Goal: Task Accomplishment & Management: Use online tool/utility

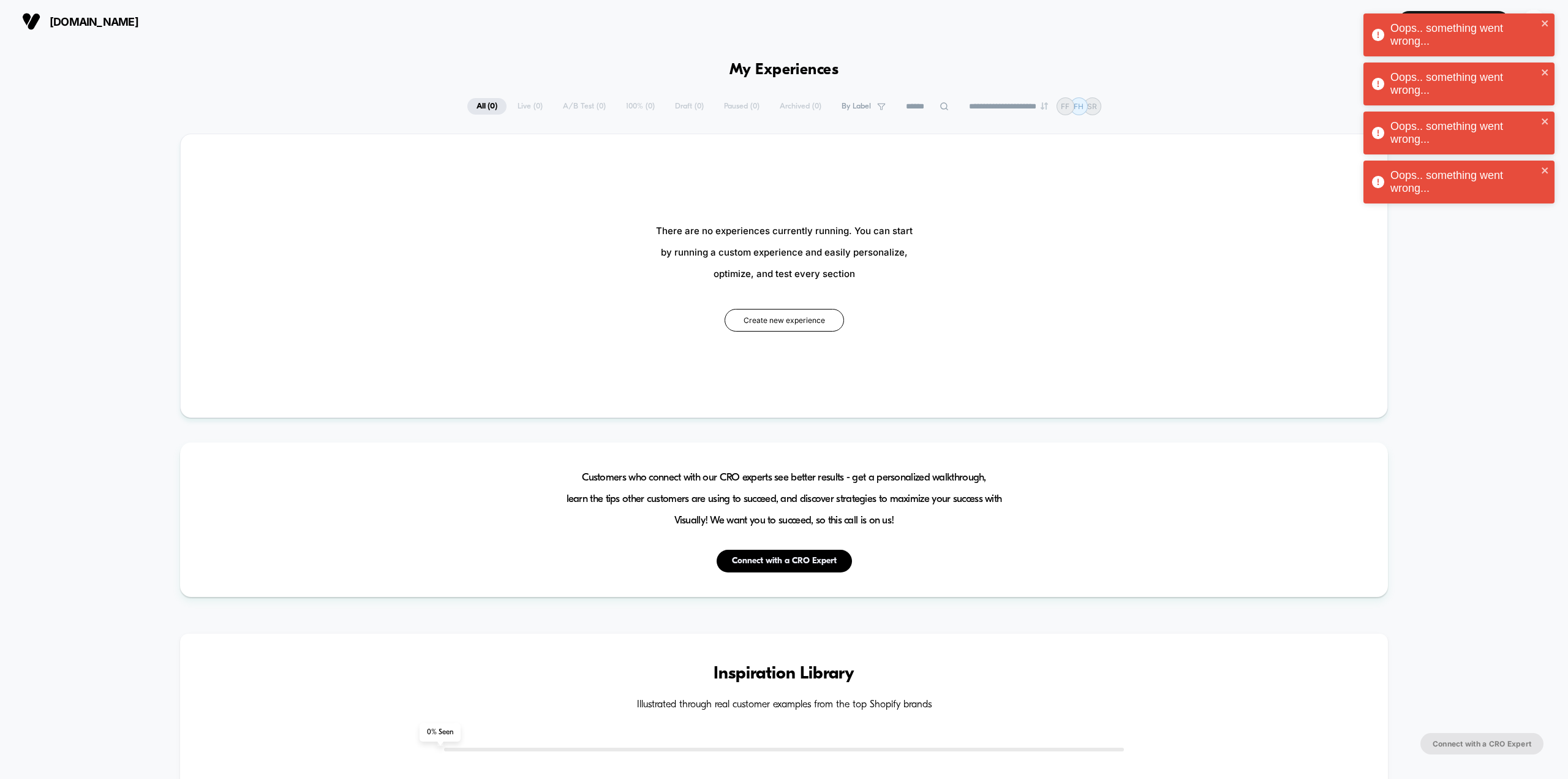
click at [93, 21] on span "[DOMAIN_NAME]" at bounding box center [94, 21] width 89 height 13
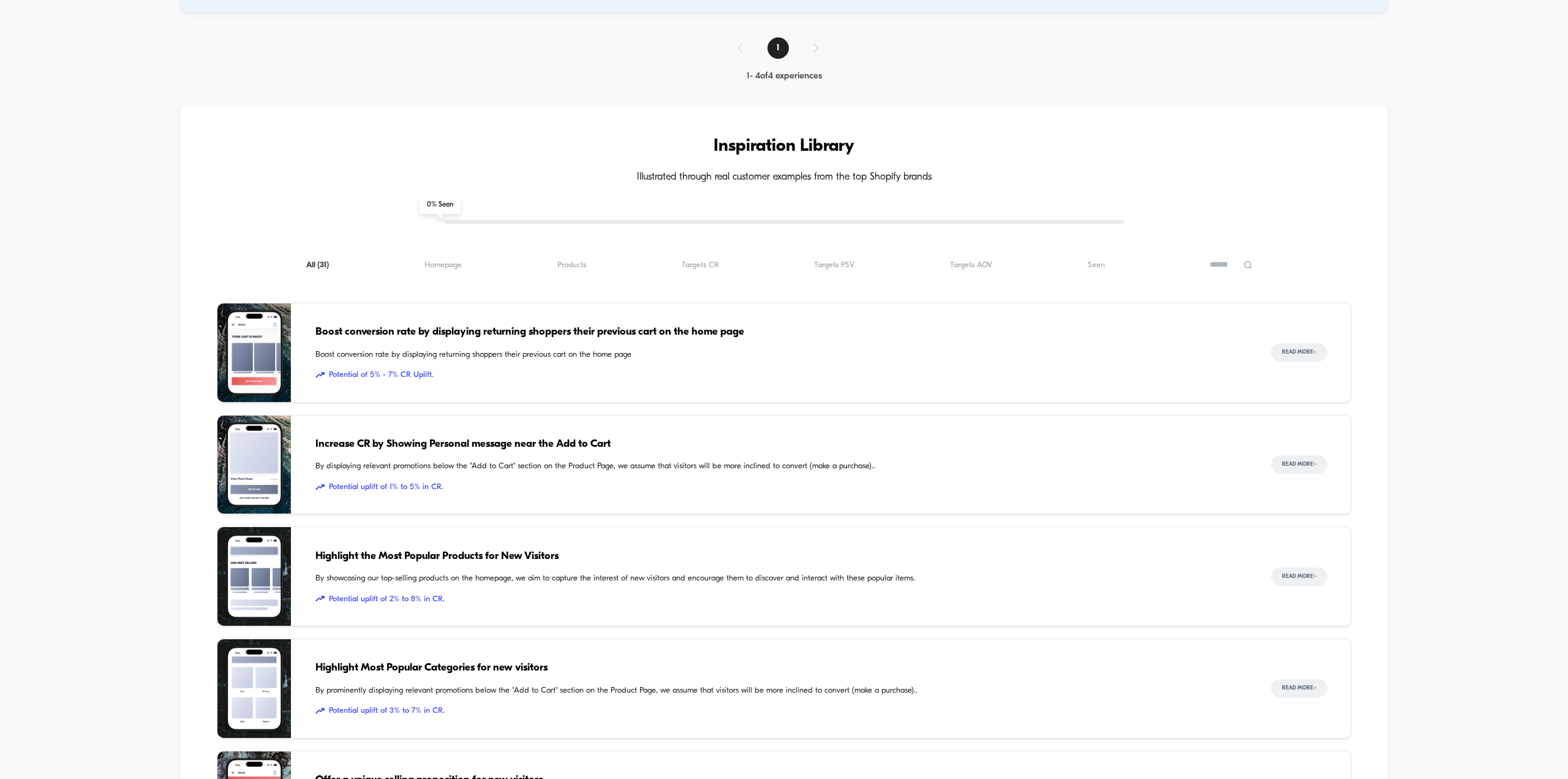
scroll to position [612, 0]
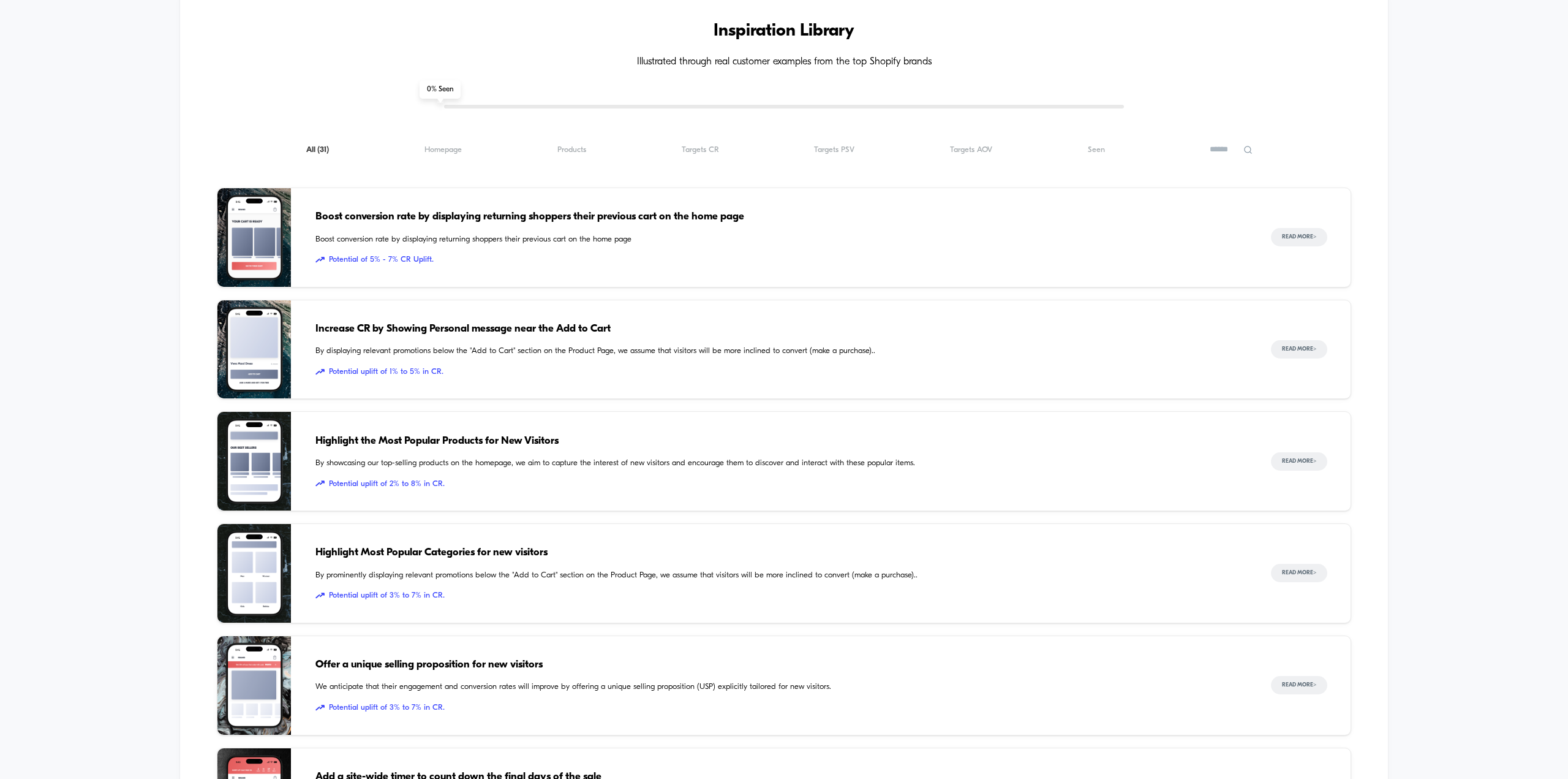
click at [650, 451] on div "Highlight the Most Popular Products for New Visitors By showcasing our top-sell…" at bounding box center [780, 461] width 931 height 99
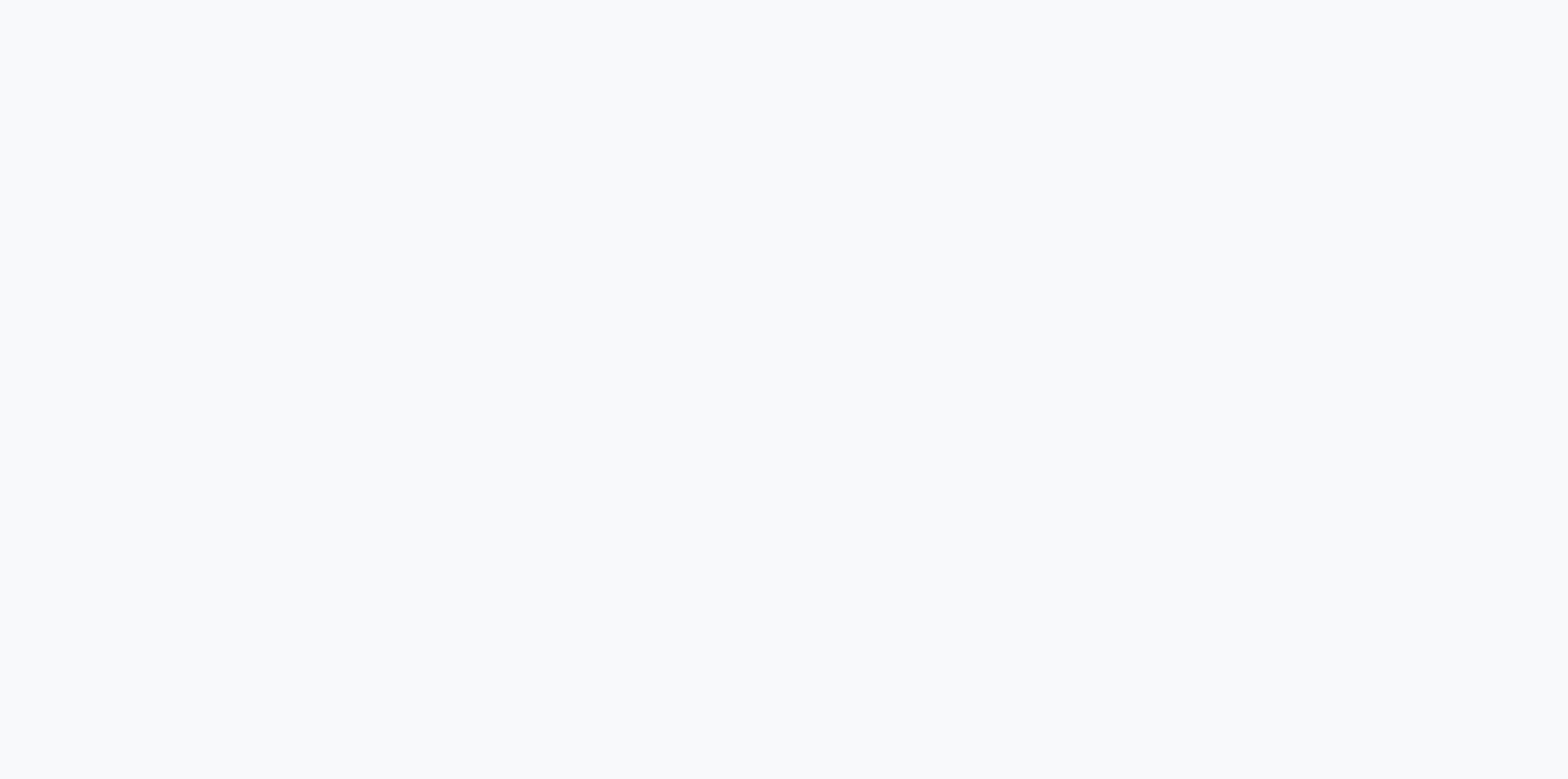
scroll to position [612, 0]
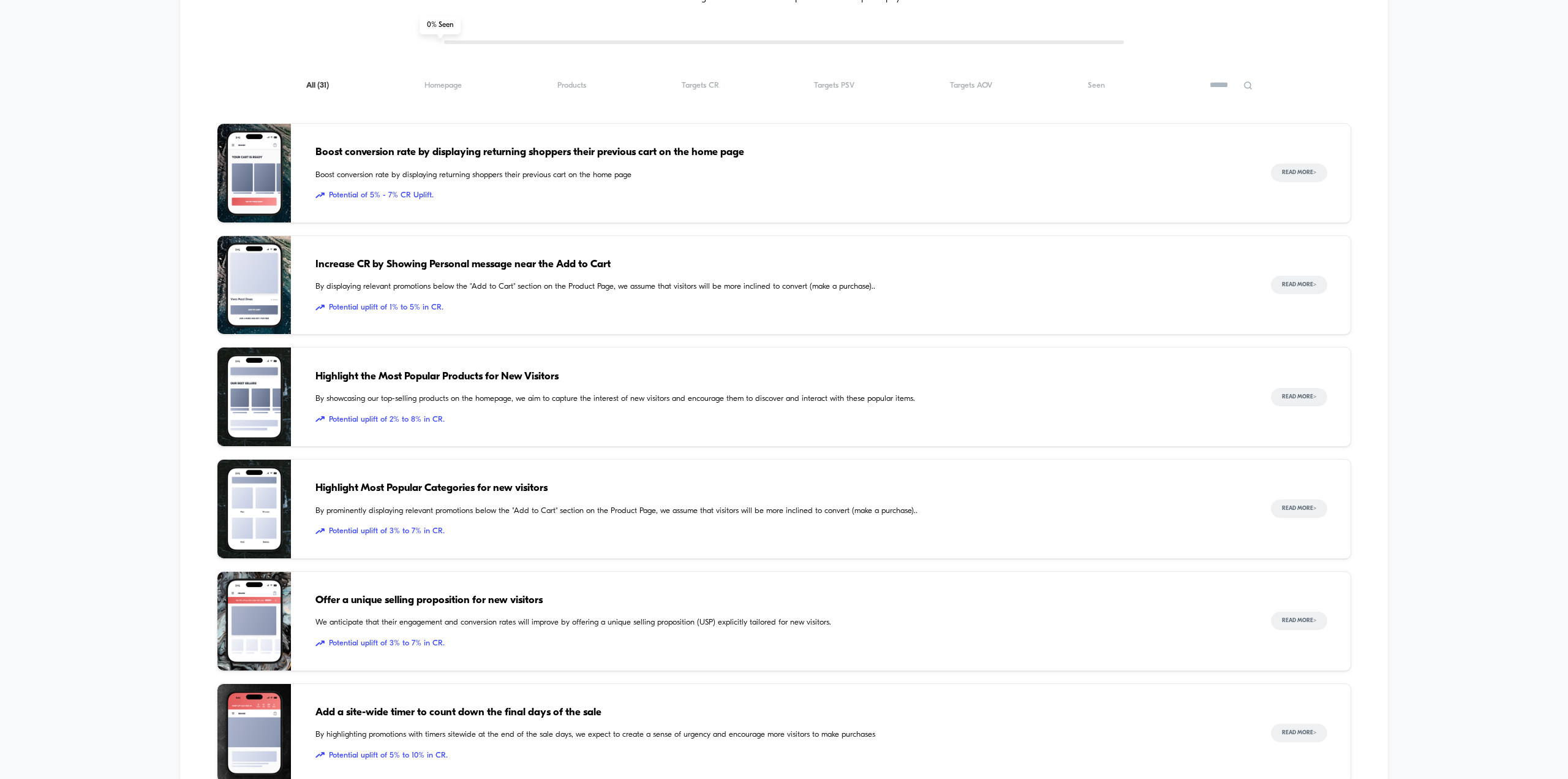
scroll to position [735, 0]
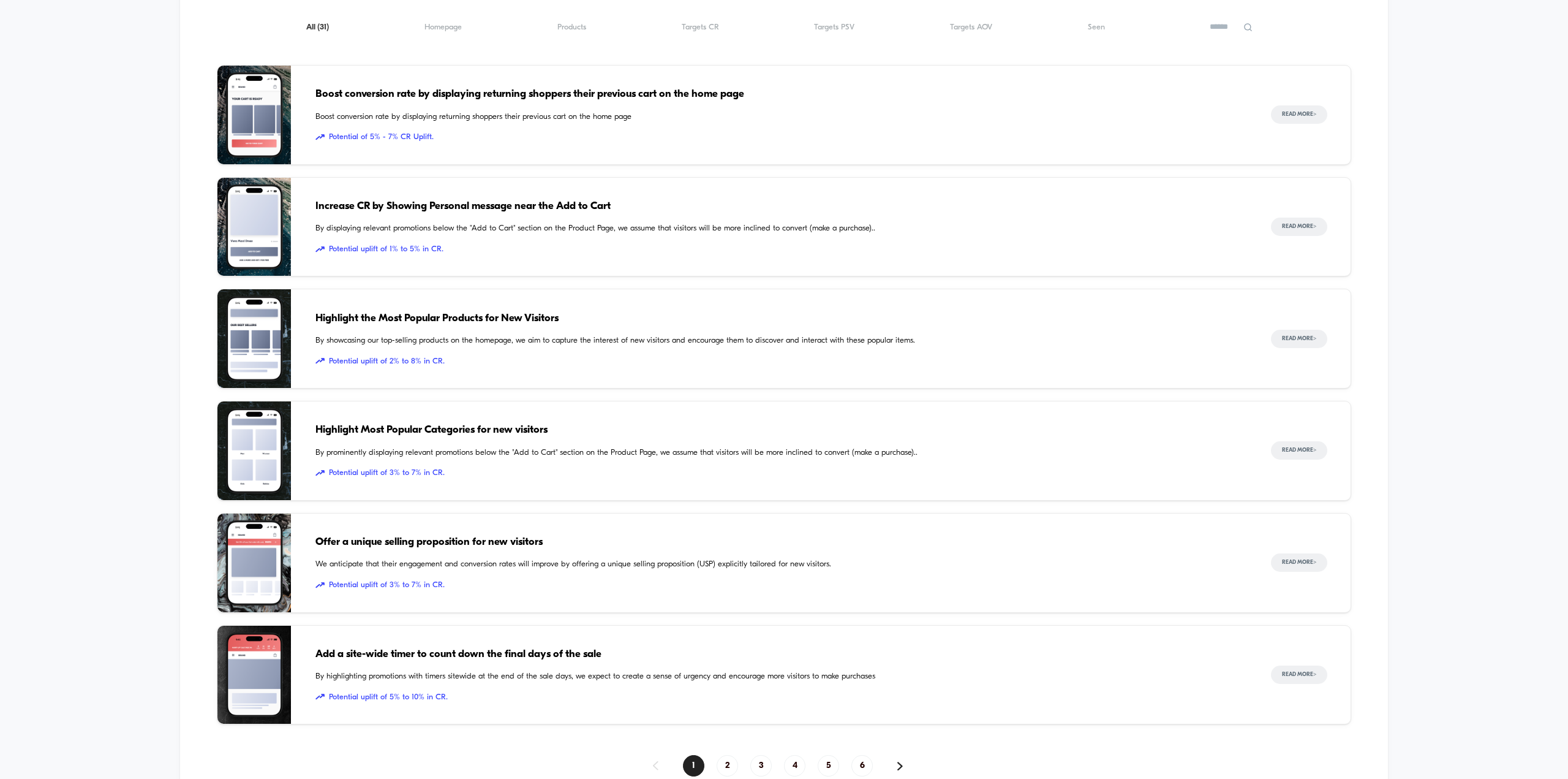
click at [21, 501] on div "Inspiration Library Illustrated through real customer examples from the top Sho…" at bounding box center [784, 623] width 1568 height 1560
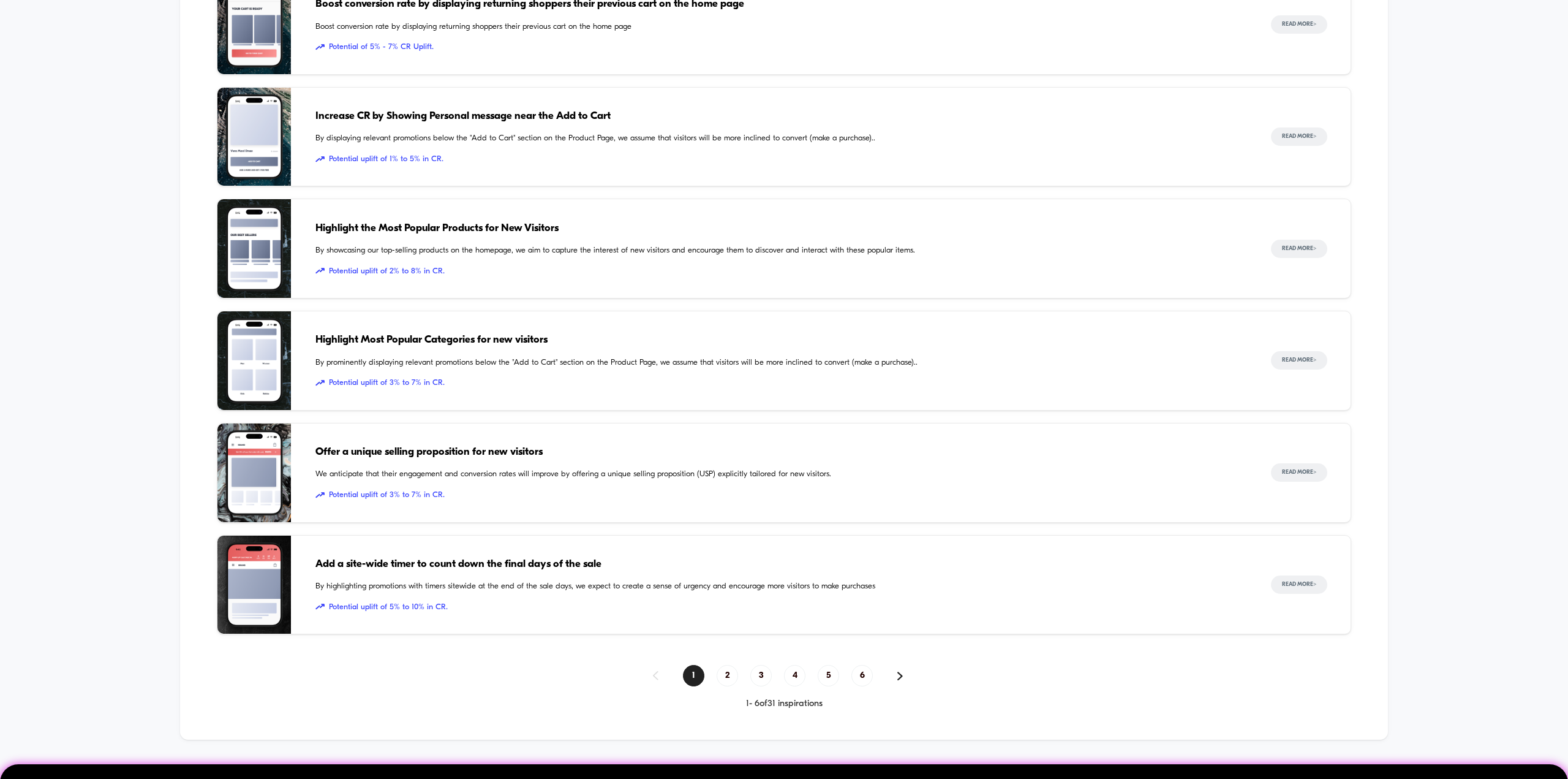
scroll to position [858, 0]
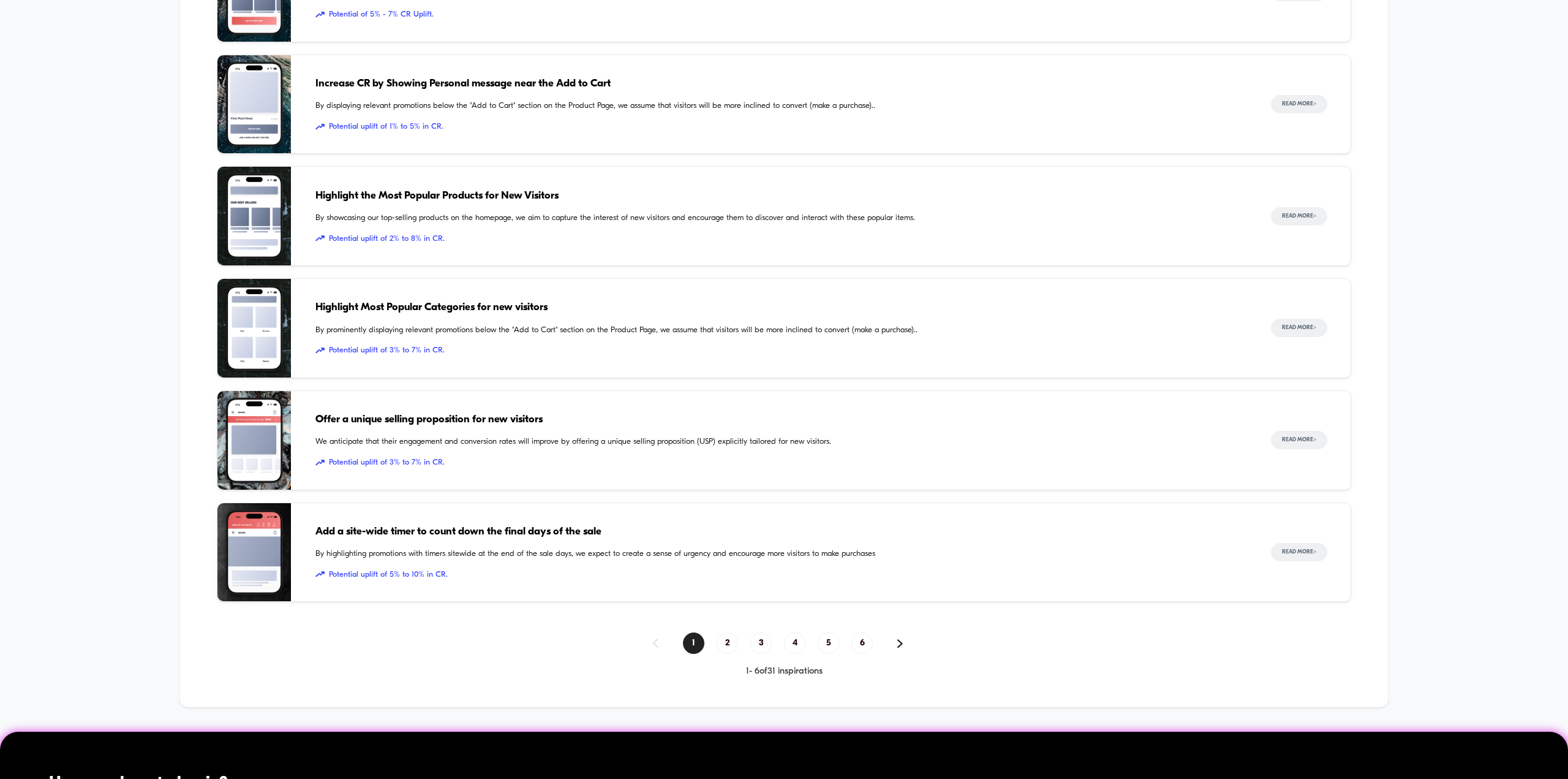
click at [496, 465] on span "Potential uplift of 3% to 7% in CR." at bounding box center [780, 463] width 931 height 12
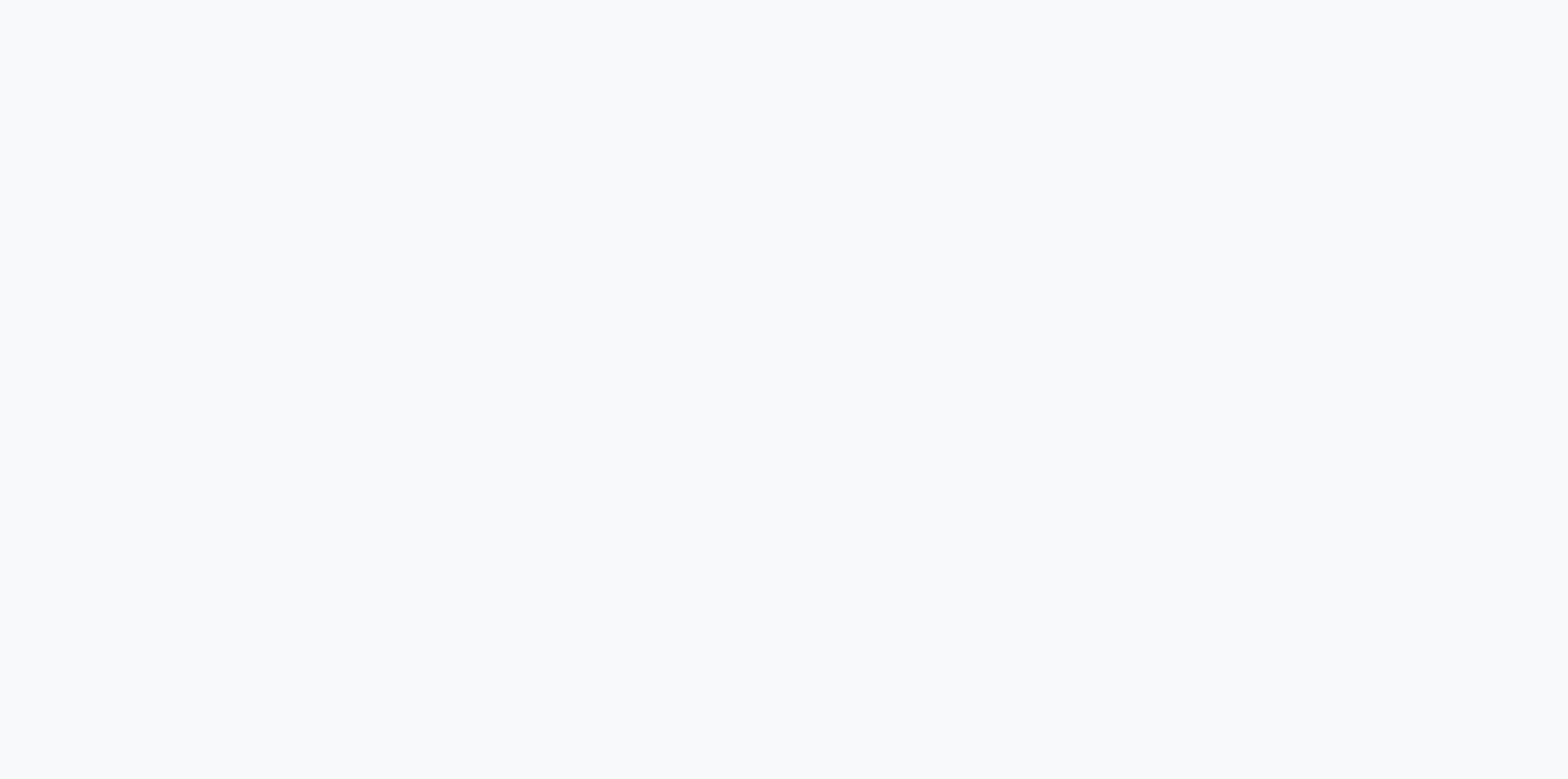
scroll to position [245, 0]
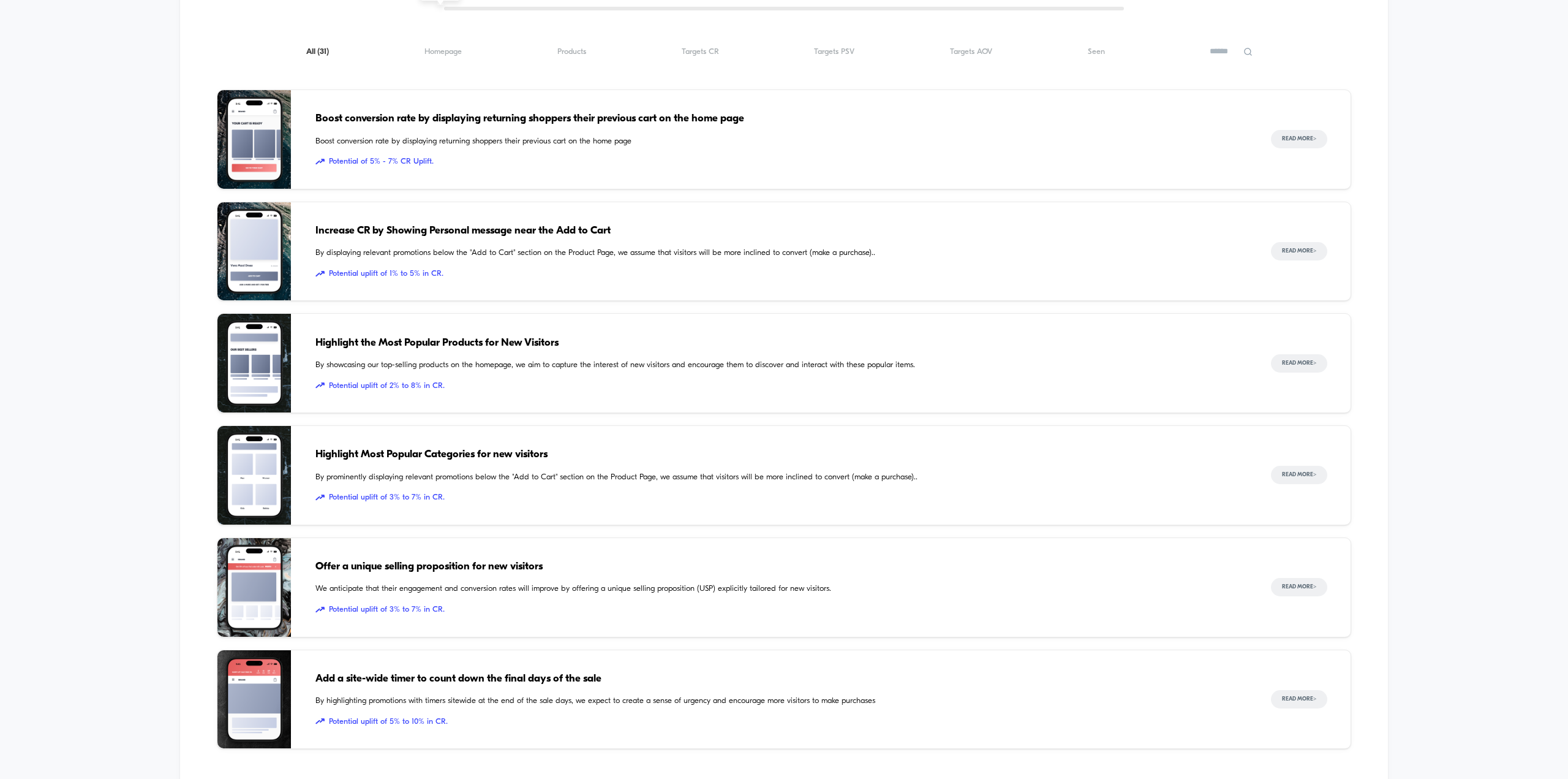
scroll to position [797, 0]
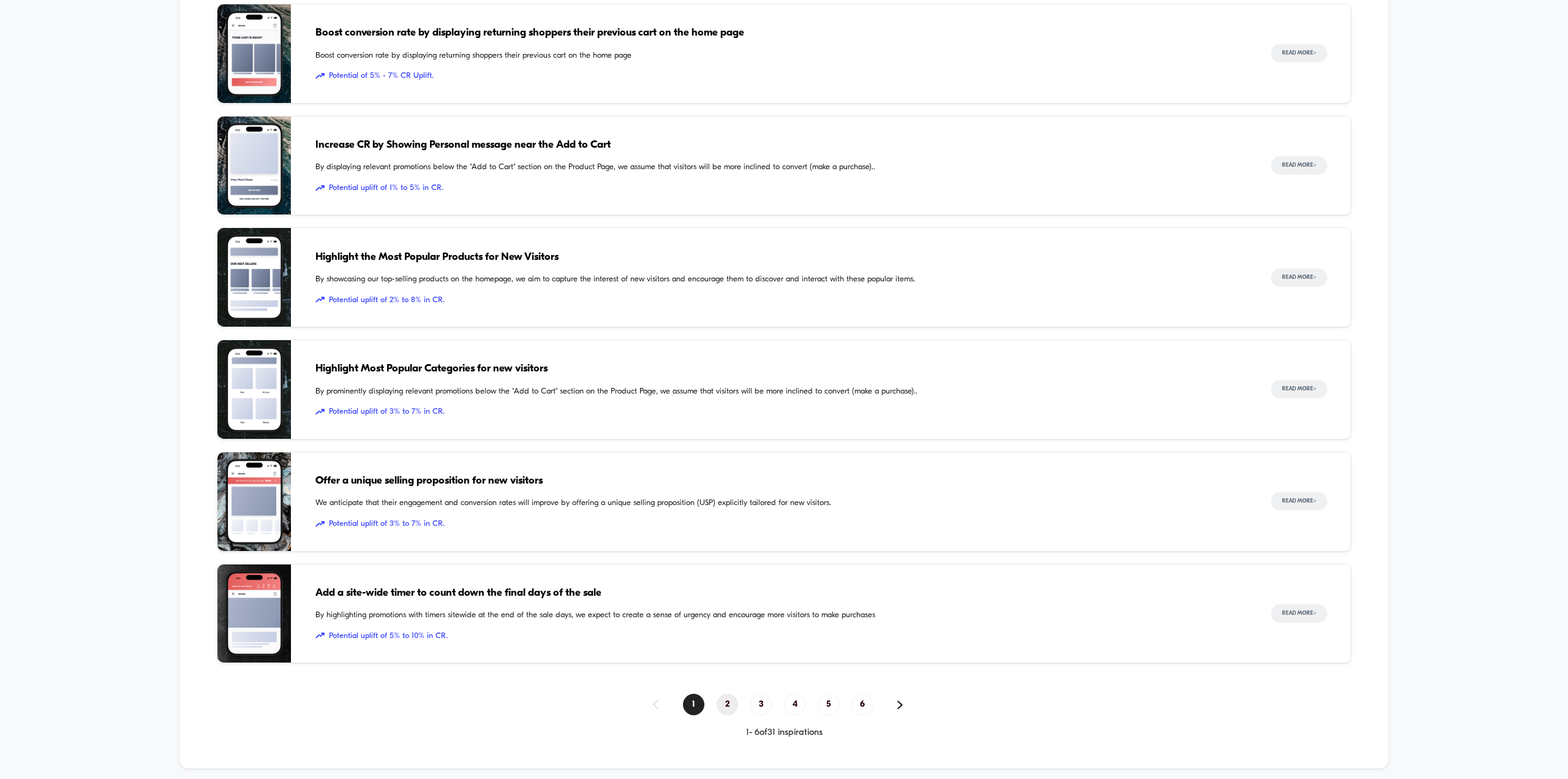
click at [729, 704] on span "2" at bounding box center [727, 703] width 21 height 21
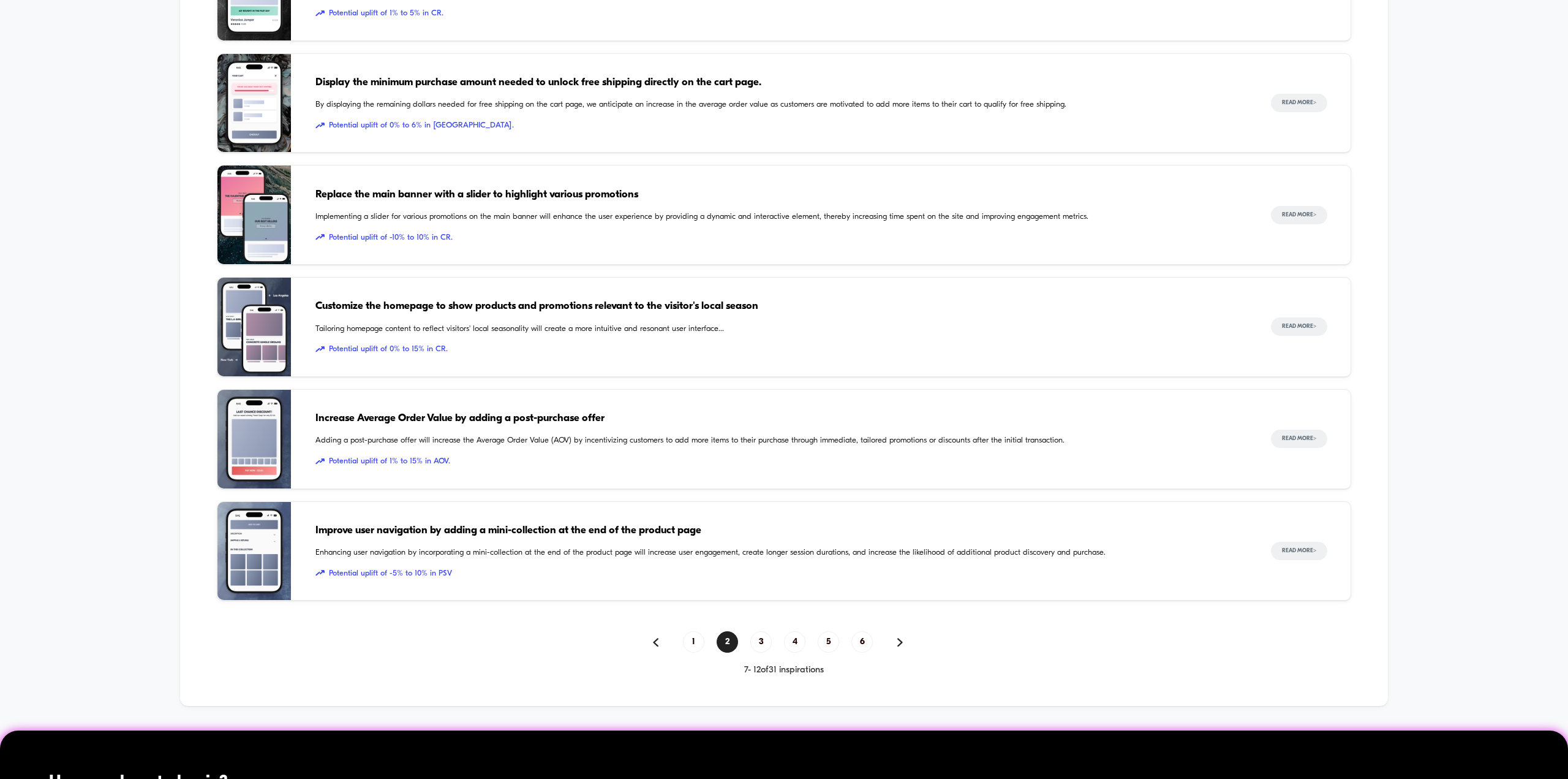
scroll to position [858, 0]
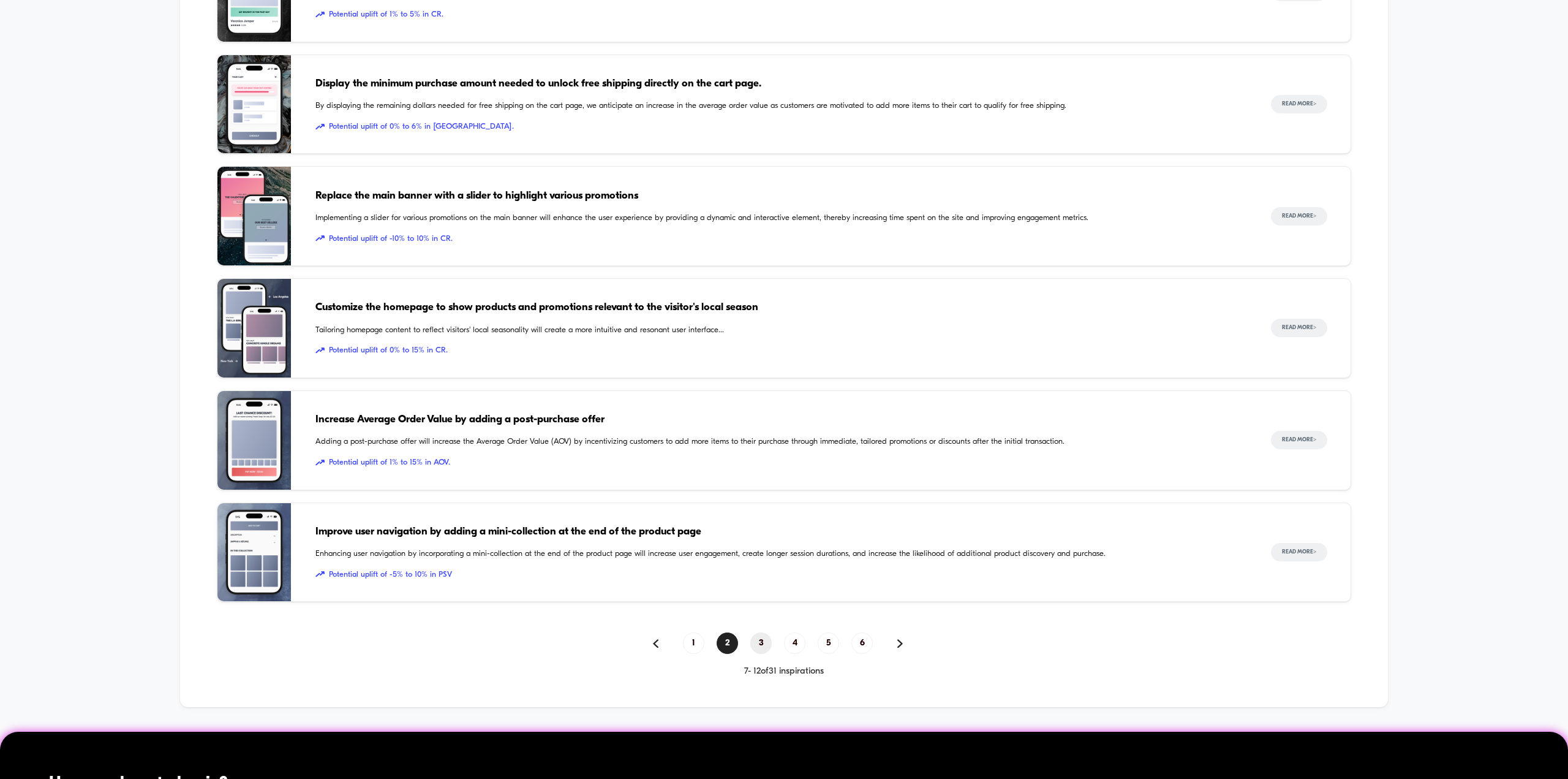
click at [764, 647] on span "3" at bounding box center [760, 642] width 21 height 21
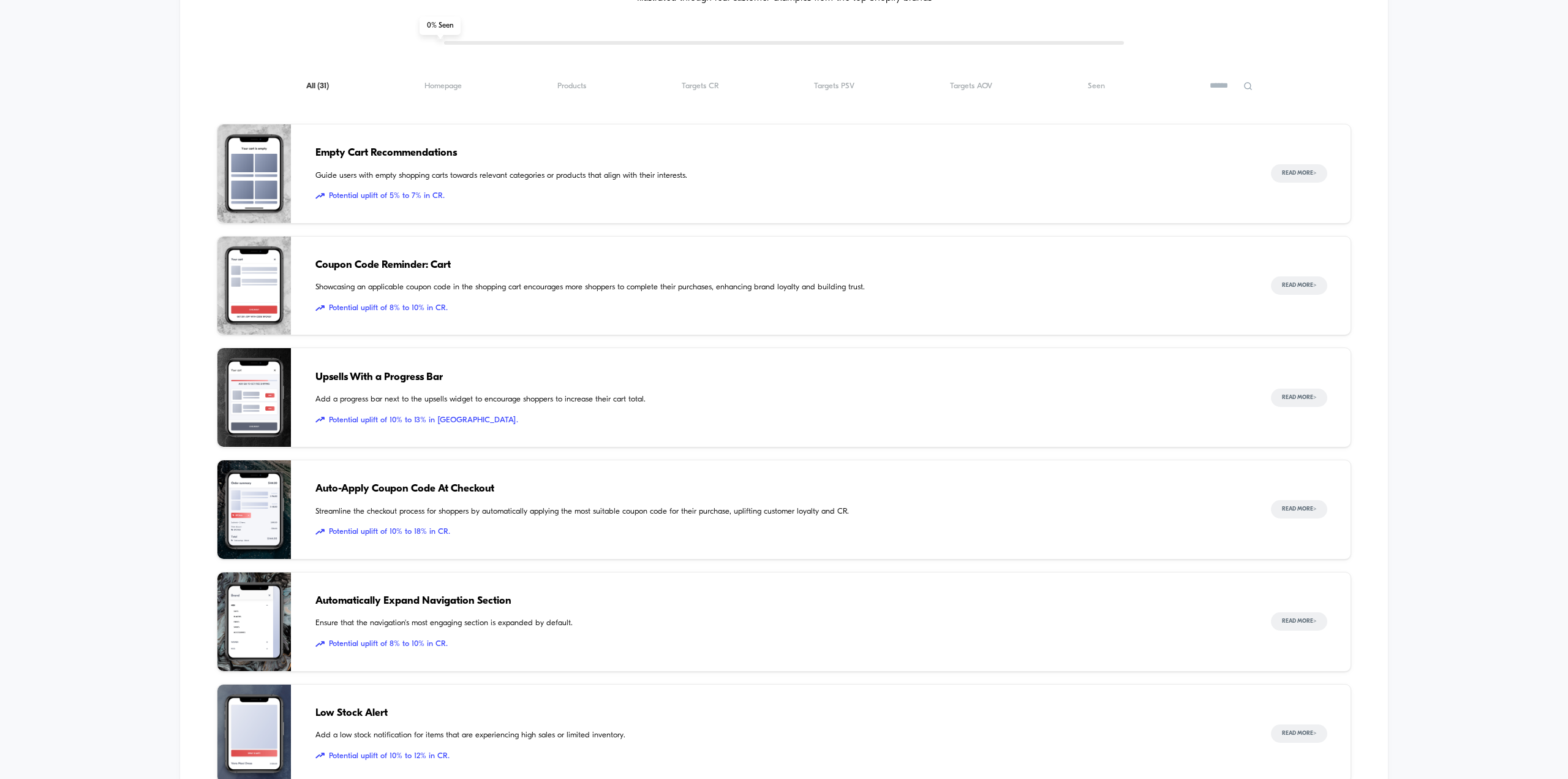
scroll to position [674, 0]
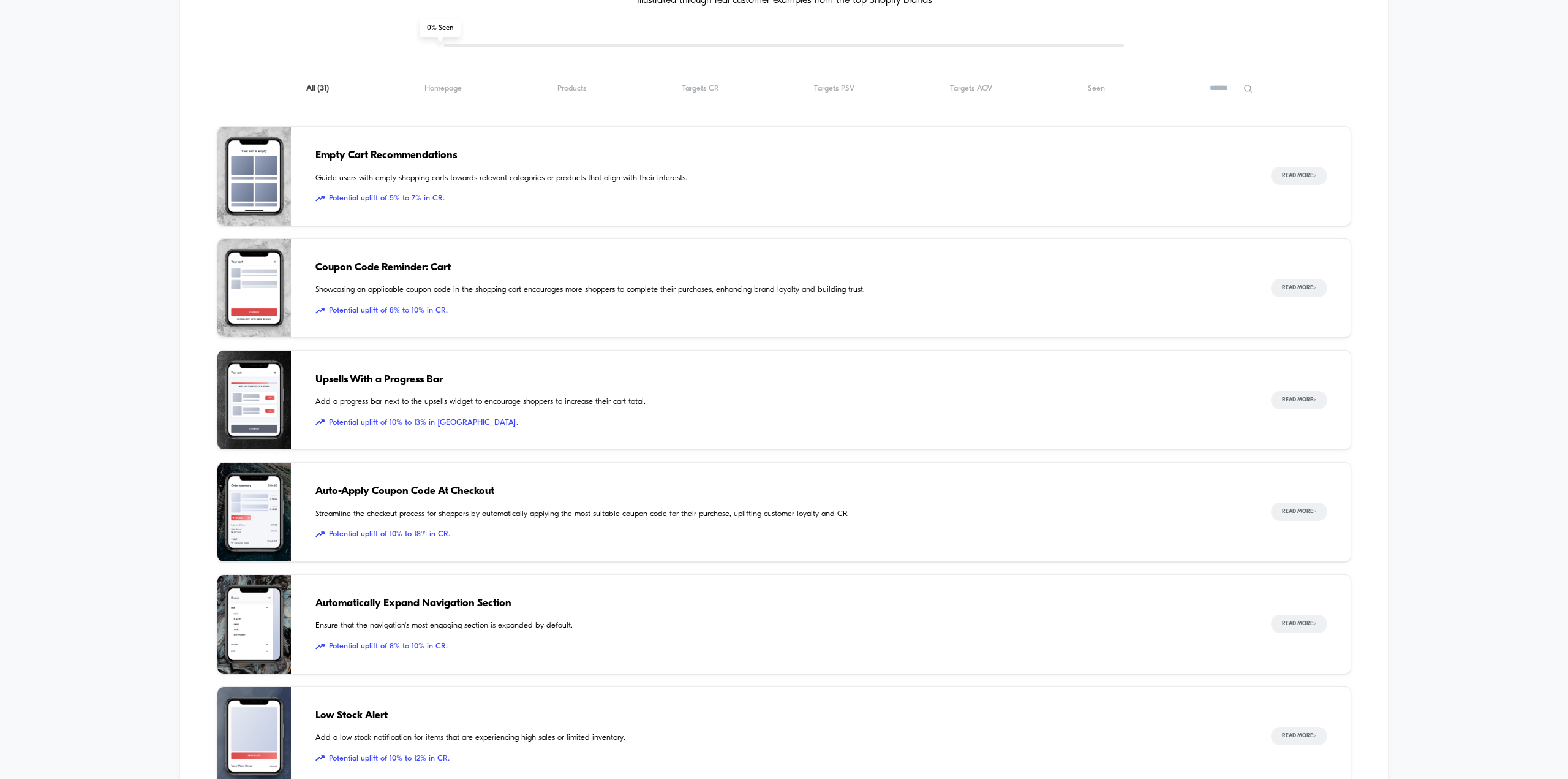
click at [251, 320] on img at bounding box center [254, 288] width 74 height 99
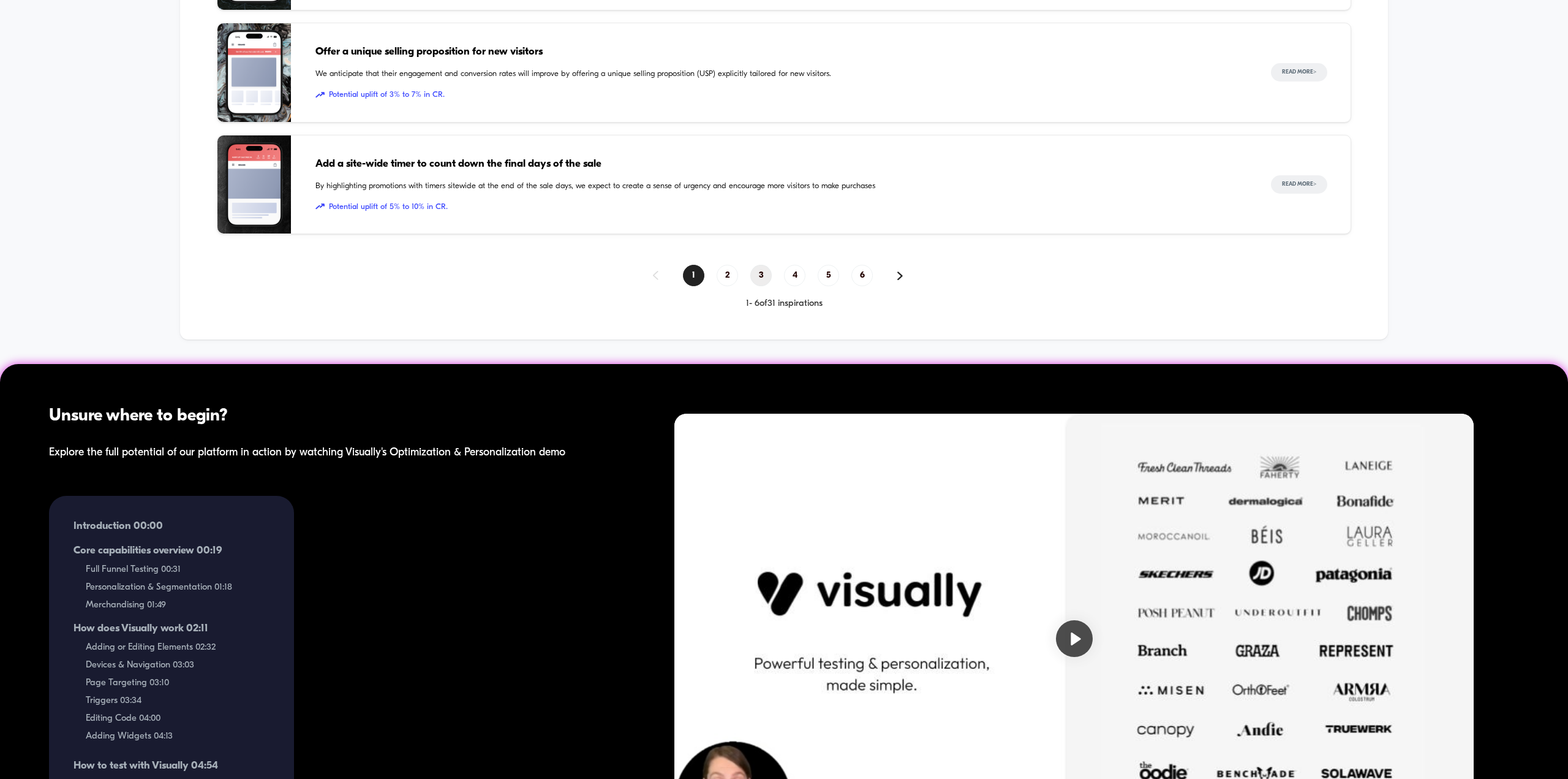
click at [761, 276] on span "3" at bounding box center [760, 274] width 21 height 21
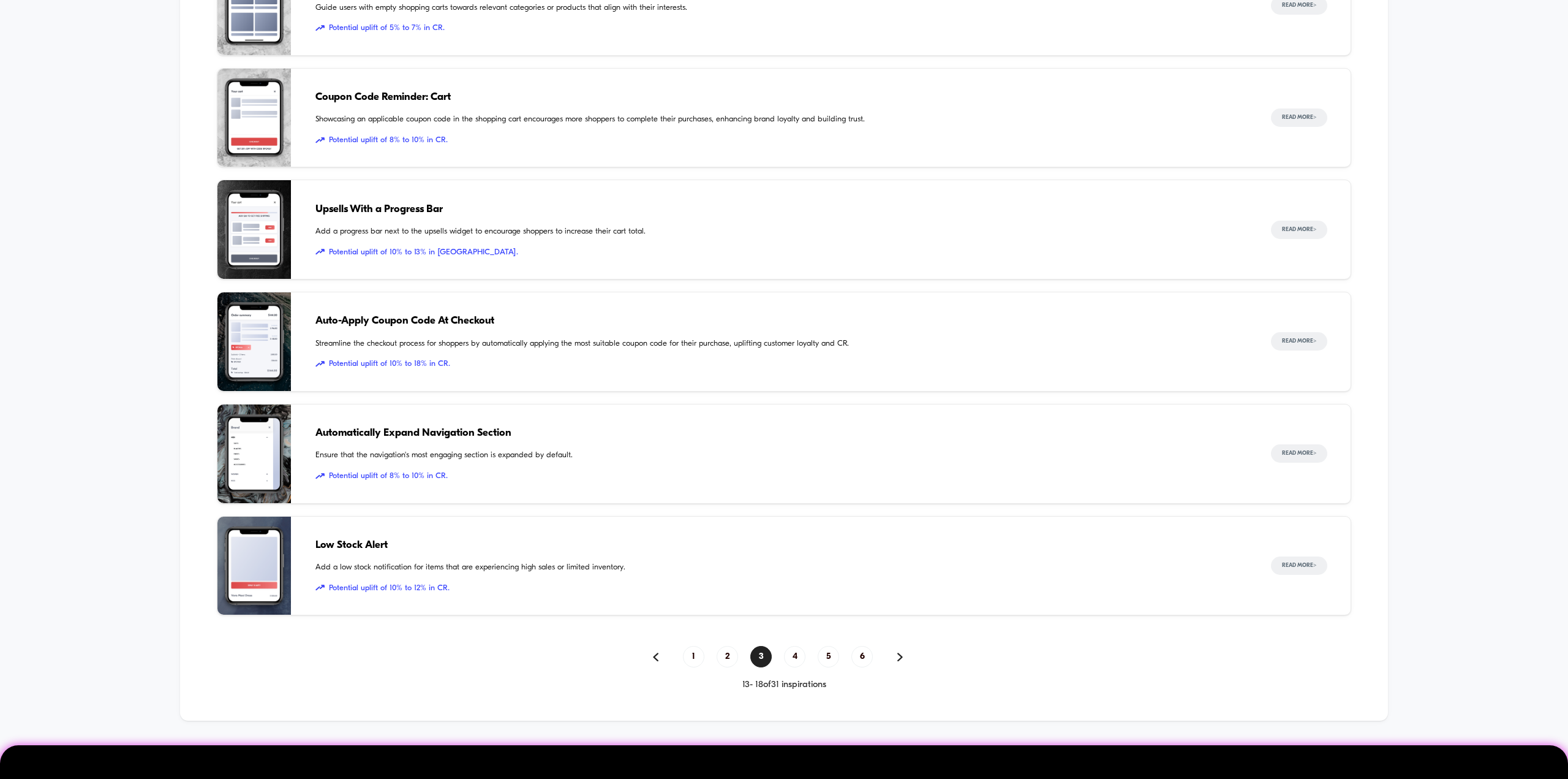
scroll to position [612, 0]
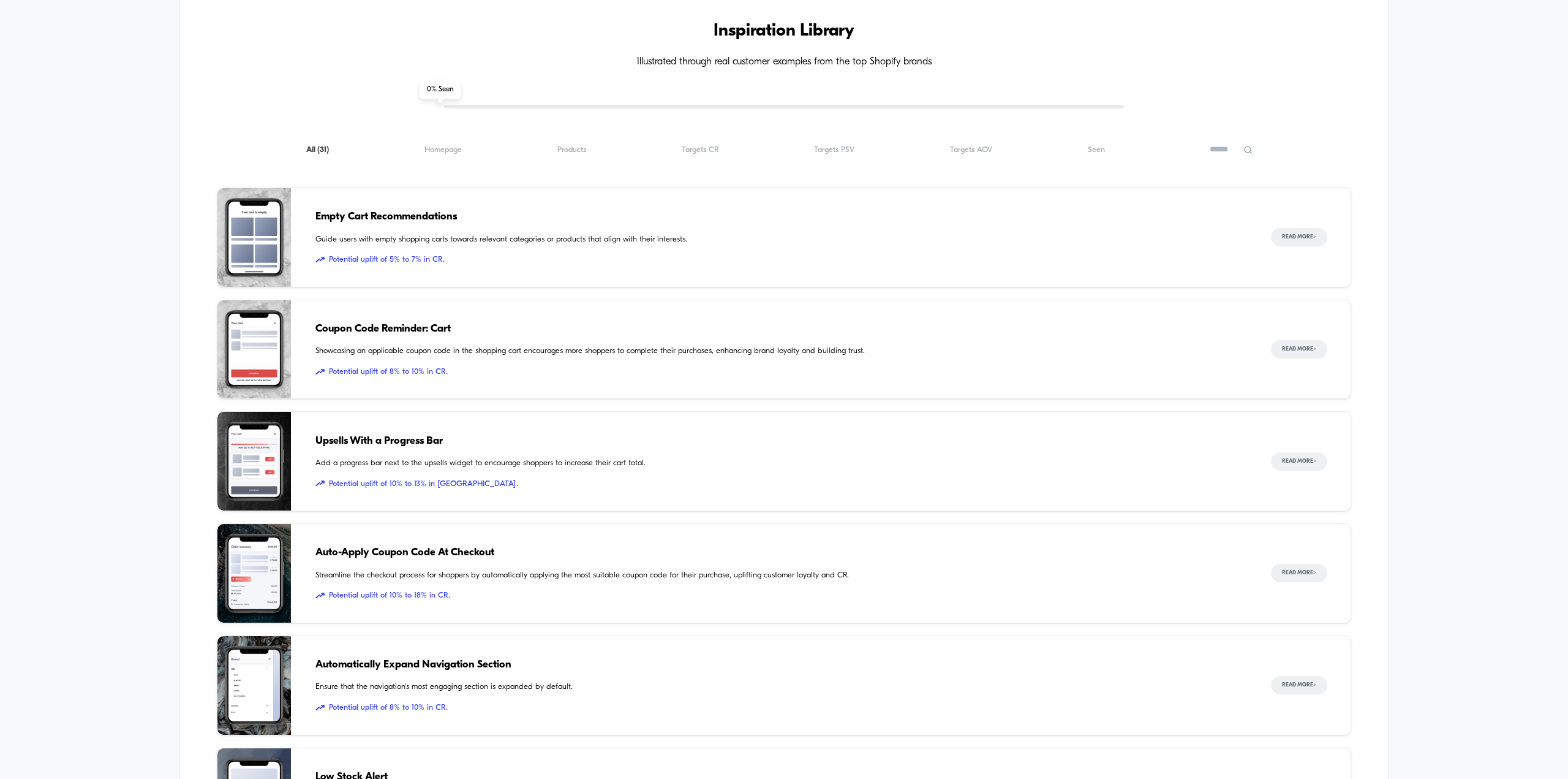
click at [473, 245] on span "Guide users with empty shopping carts towards relevant categories or products t…" at bounding box center [780, 239] width 931 height 12
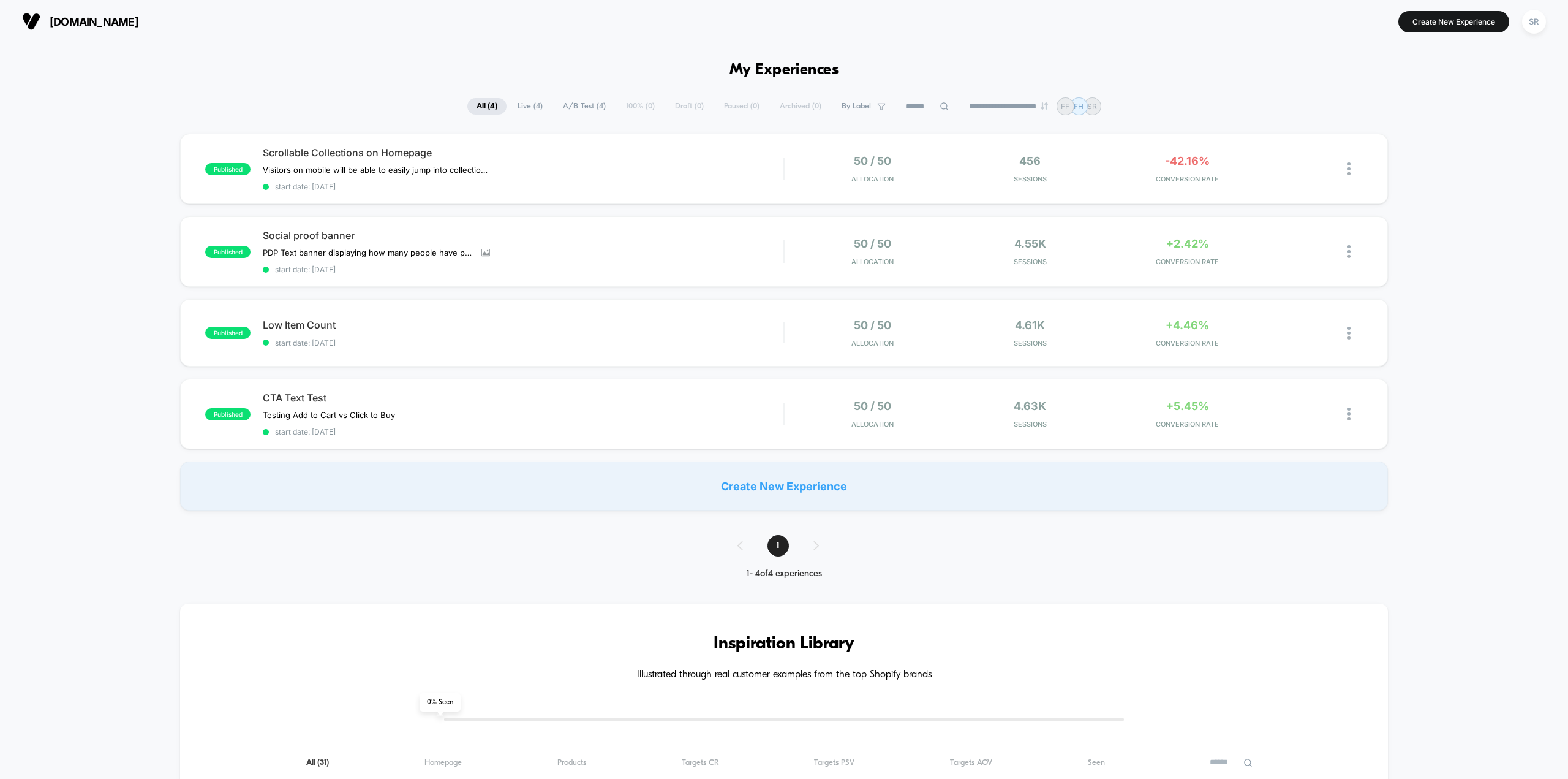
click at [1441, 415] on div "published Scrollable Collections on Homepage Visitors on mobile will be able to…" at bounding box center [784, 322] width 1568 height 377
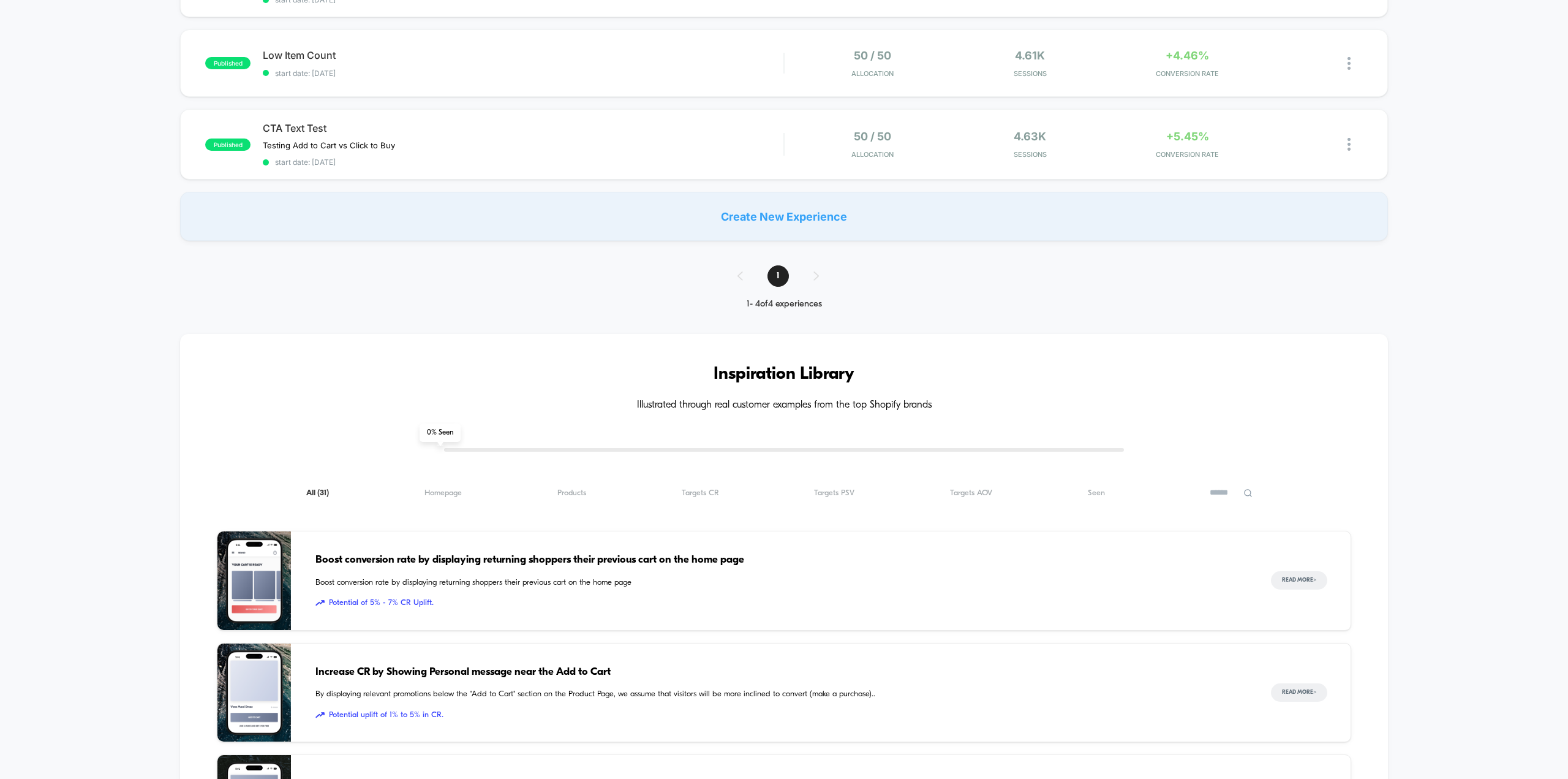
scroll to position [368, 0]
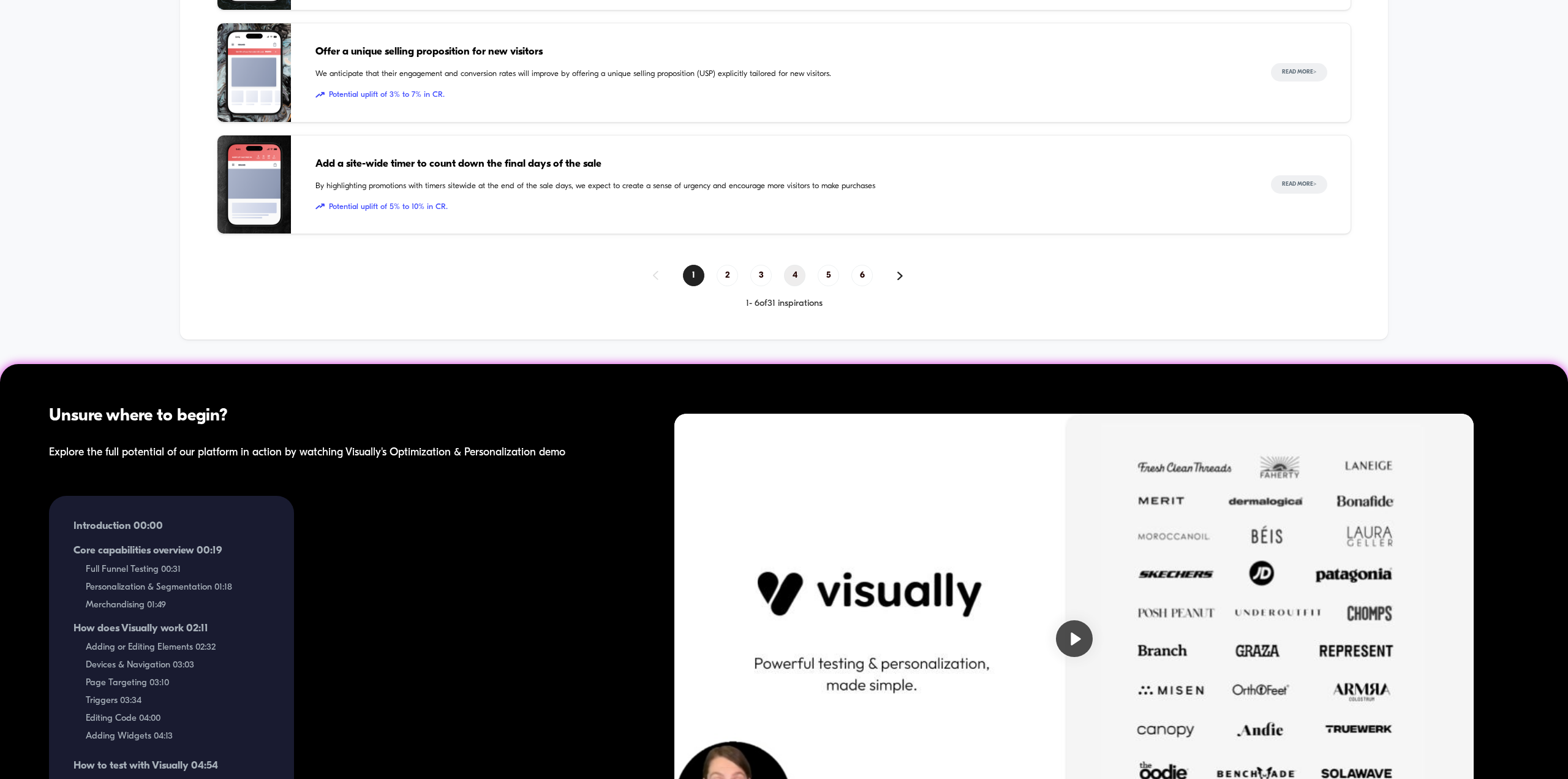
click at [799, 278] on span "4" at bounding box center [794, 274] width 21 height 21
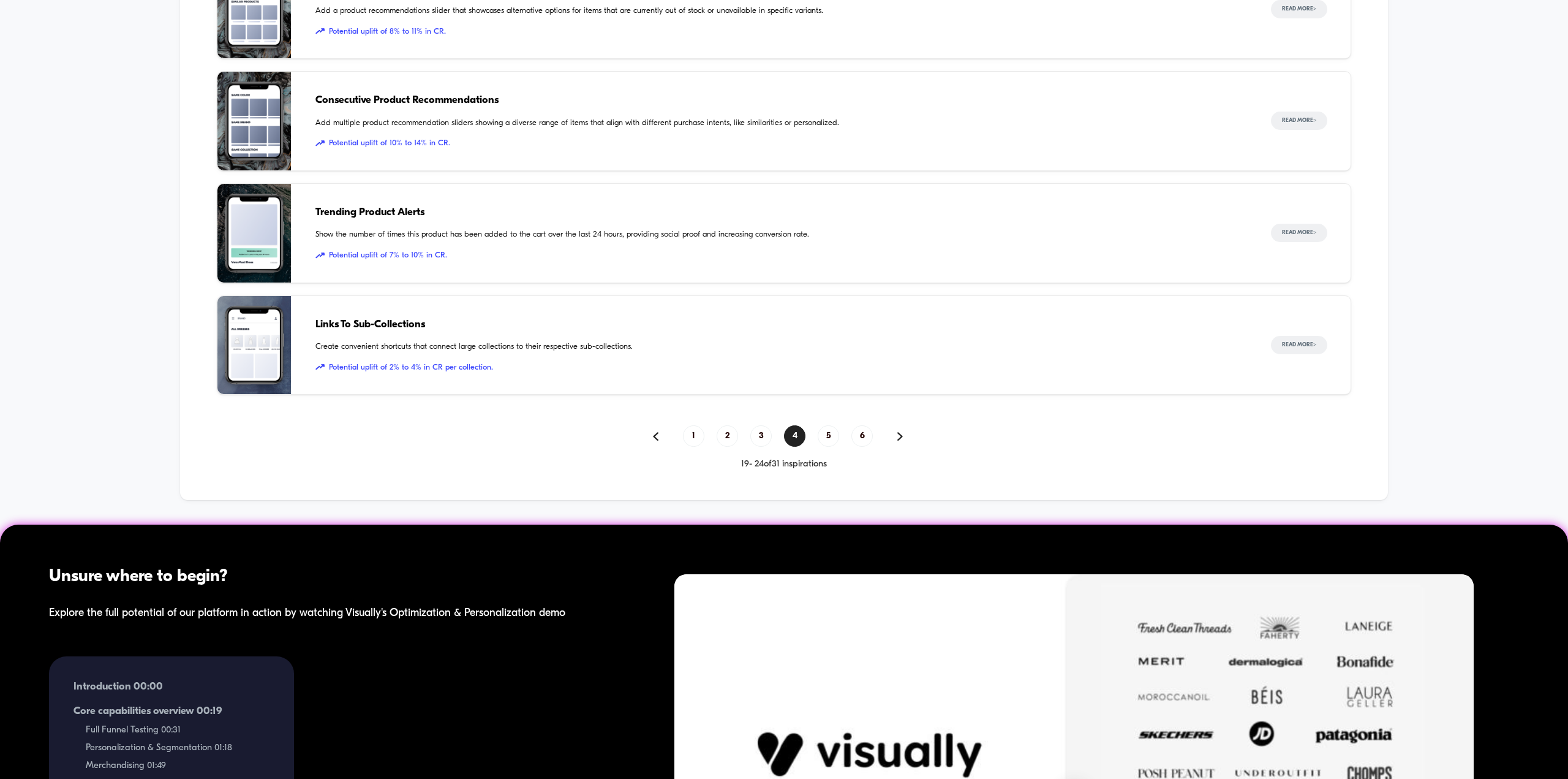
scroll to position [1041, 0]
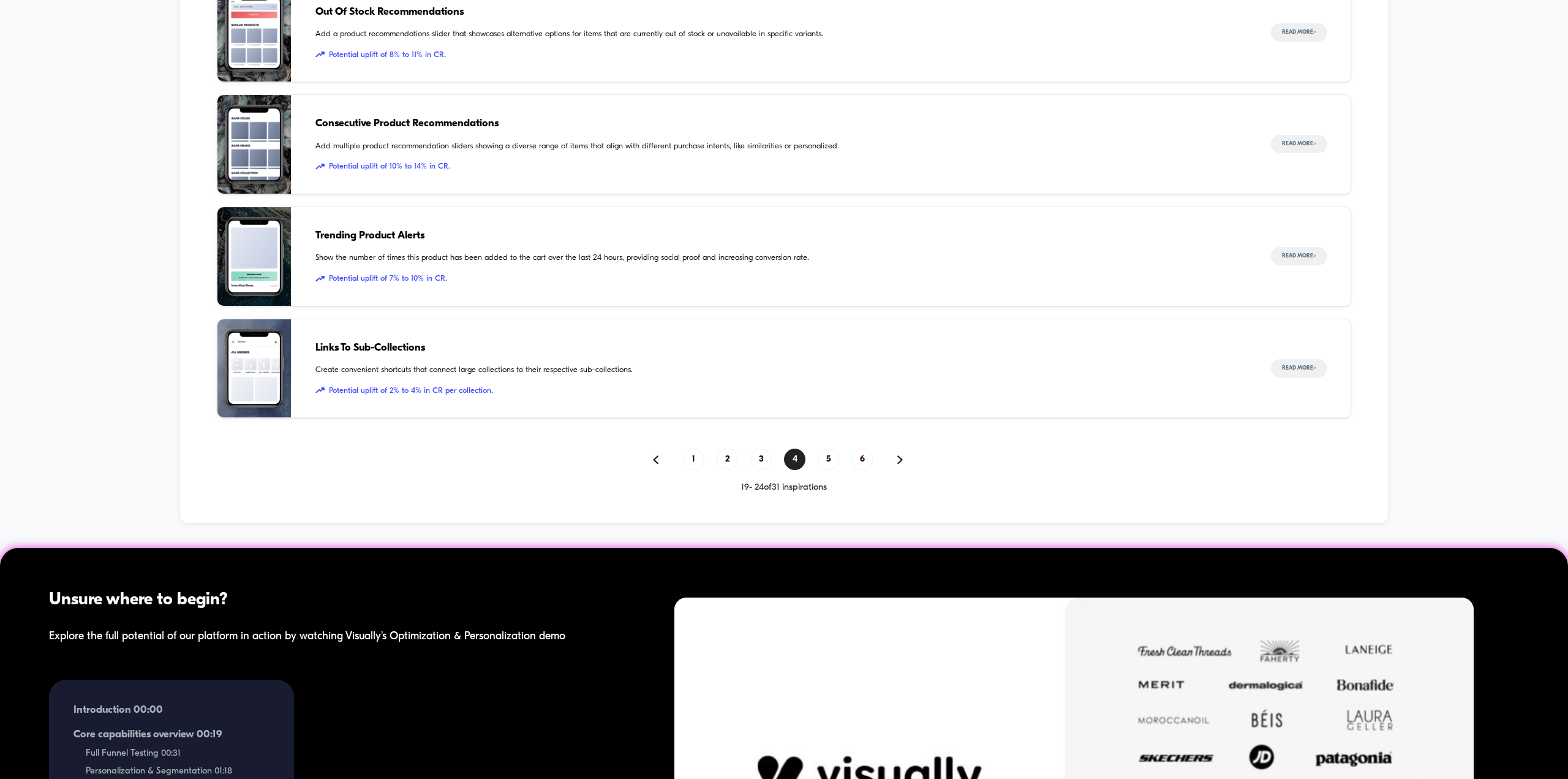
click at [250, 250] on img at bounding box center [254, 256] width 74 height 99
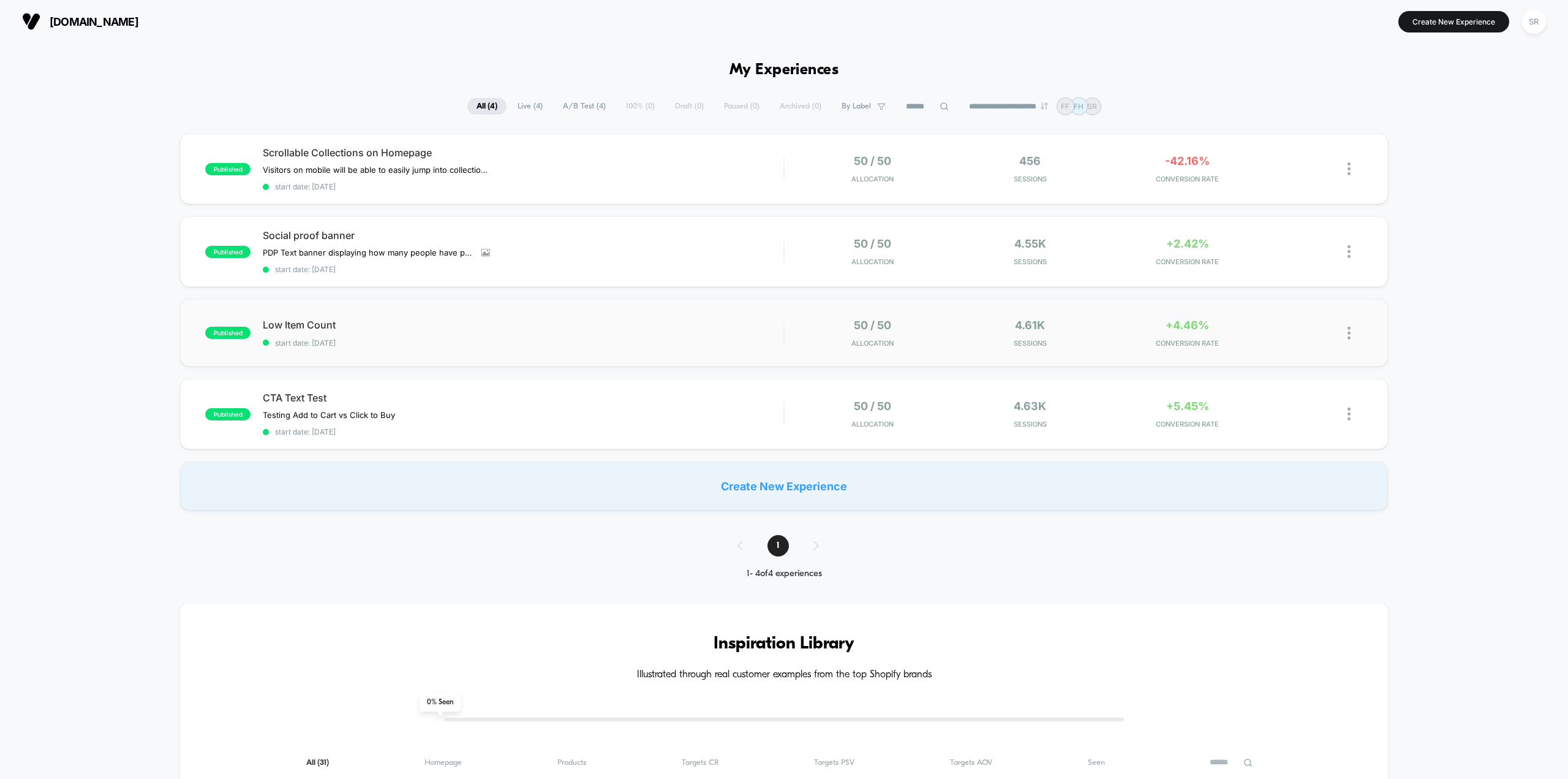
click at [569, 350] on div "published Low Item Count start date: [DATE] 50 / 50 Allocation 4.61k Sessions +…" at bounding box center [784, 333] width 1208 height 68
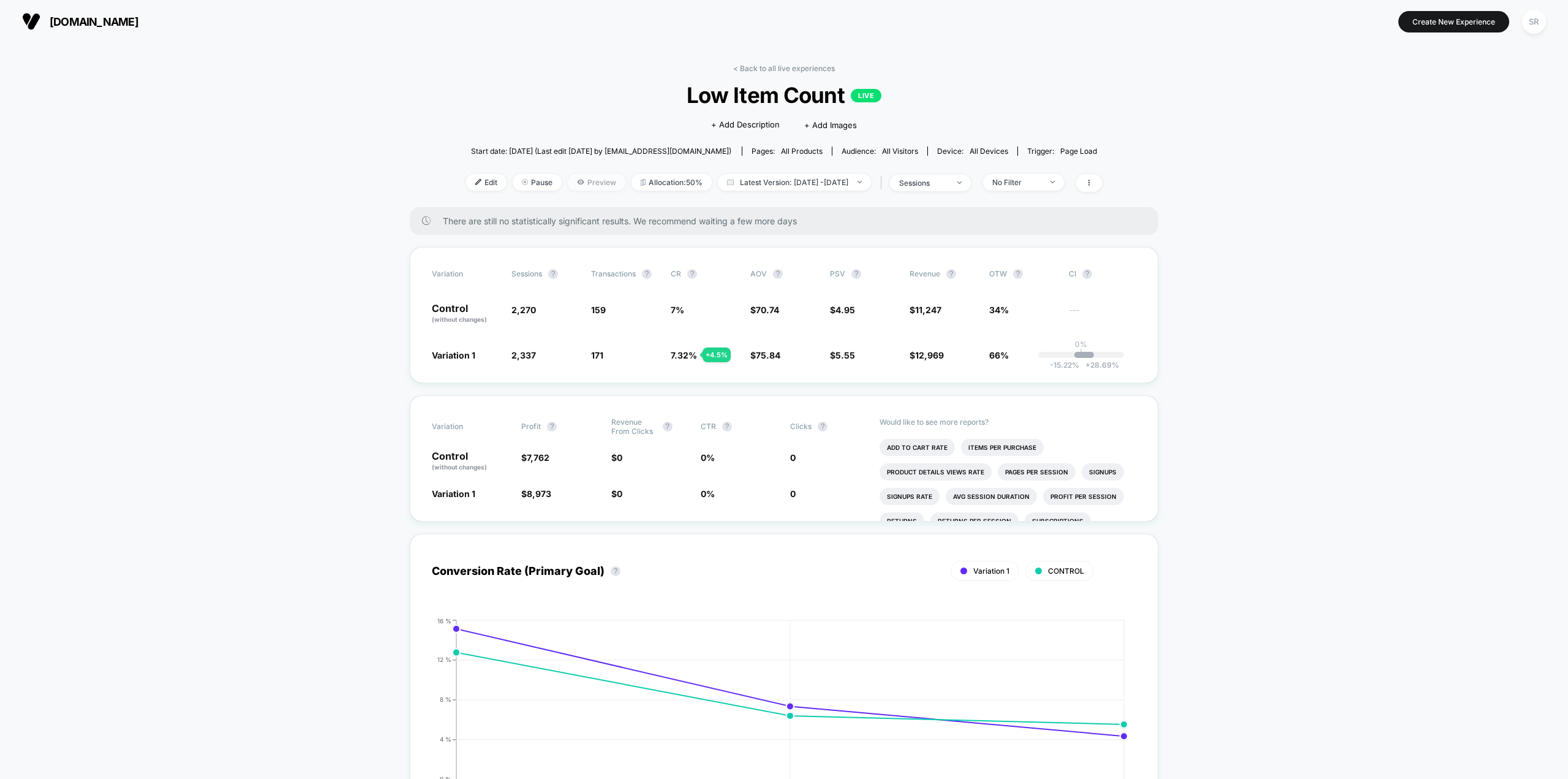
click at [587, 186] on span "Preview" at bounding box center [596, 182] width 58 height 17
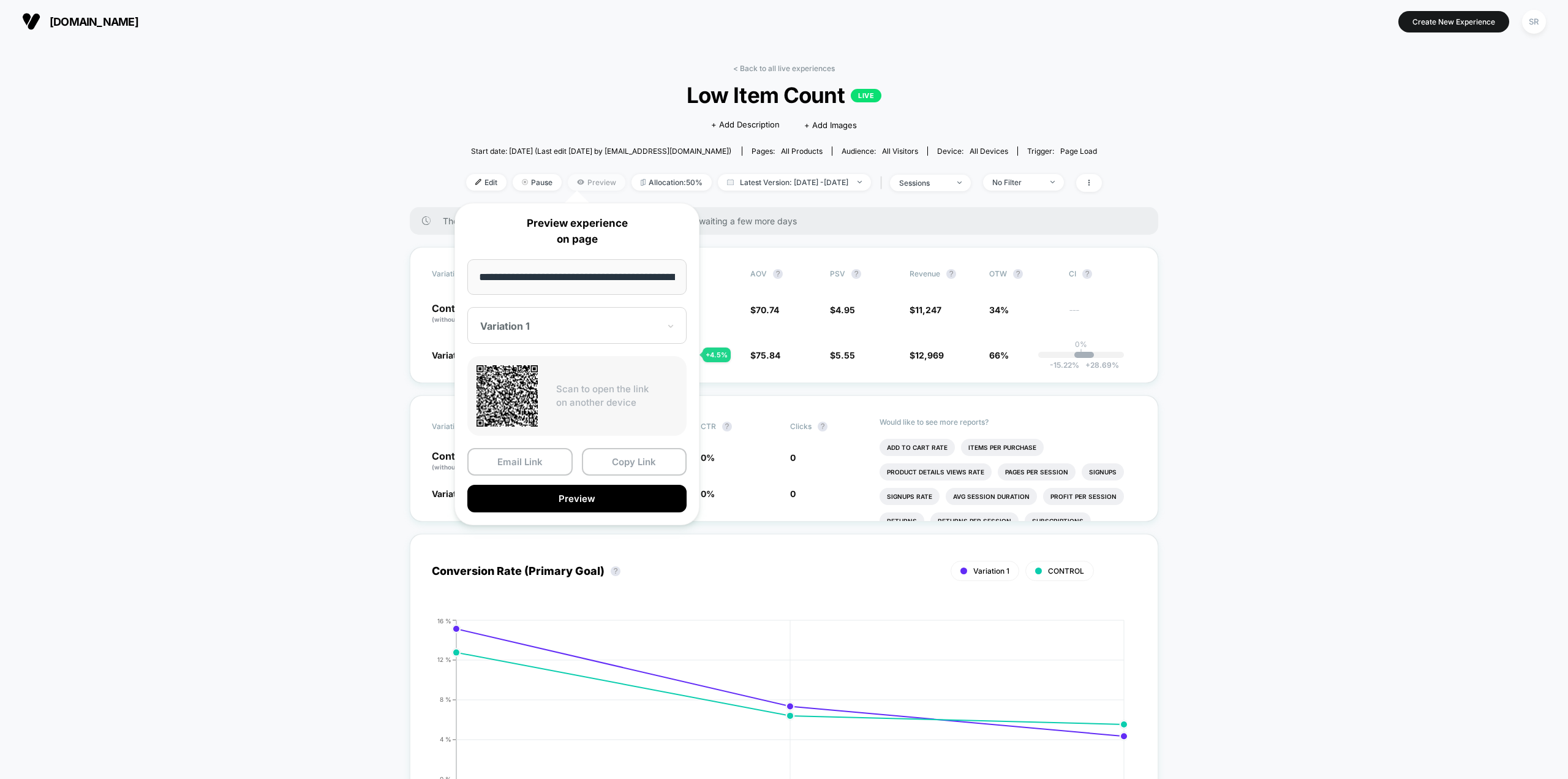
scroll to position [0, 109]
click at [605, 499] on button "Preview" at bounding box center [578, 499] width 219 height 28
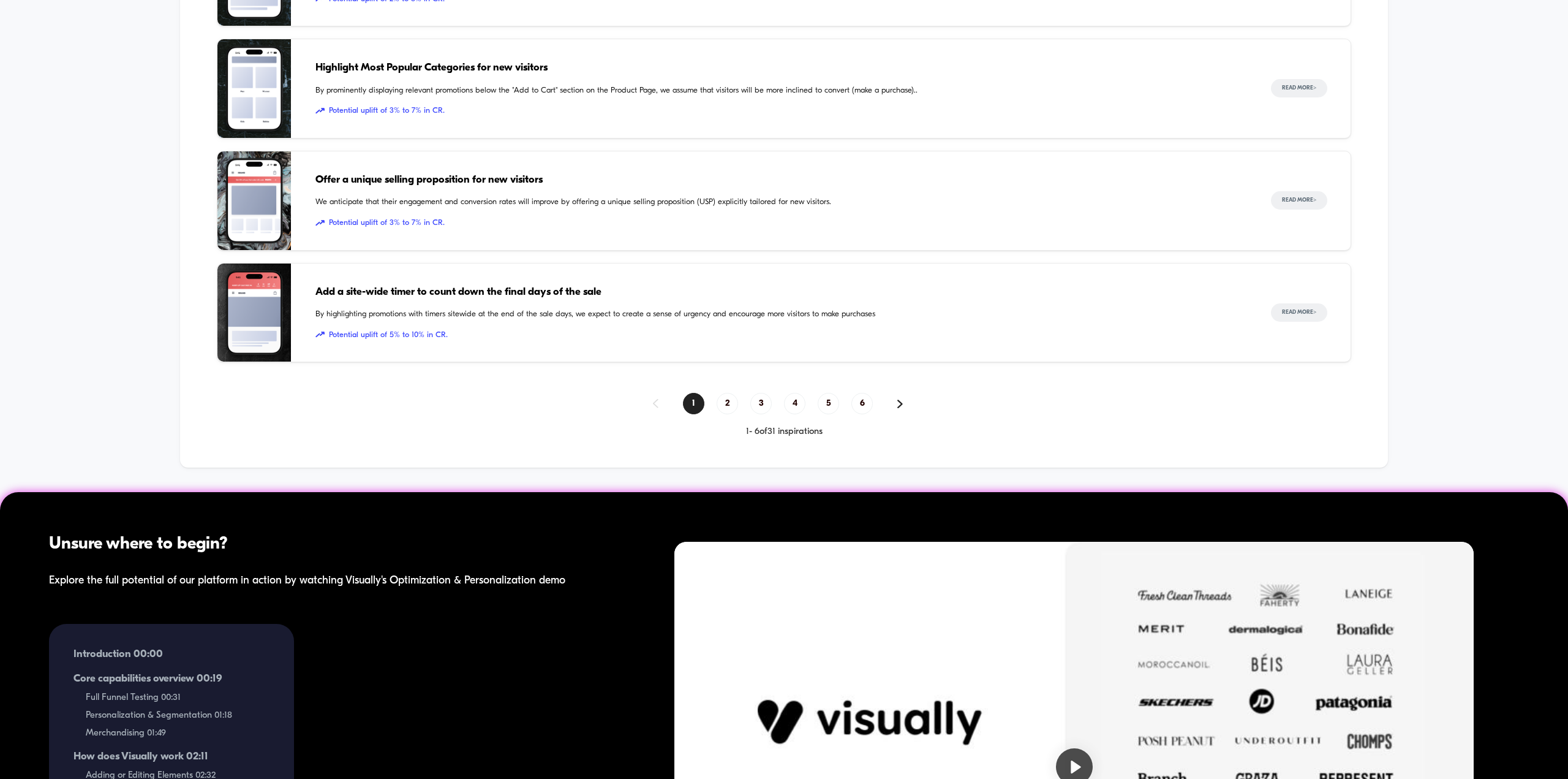
scroll to position [1103, 0]
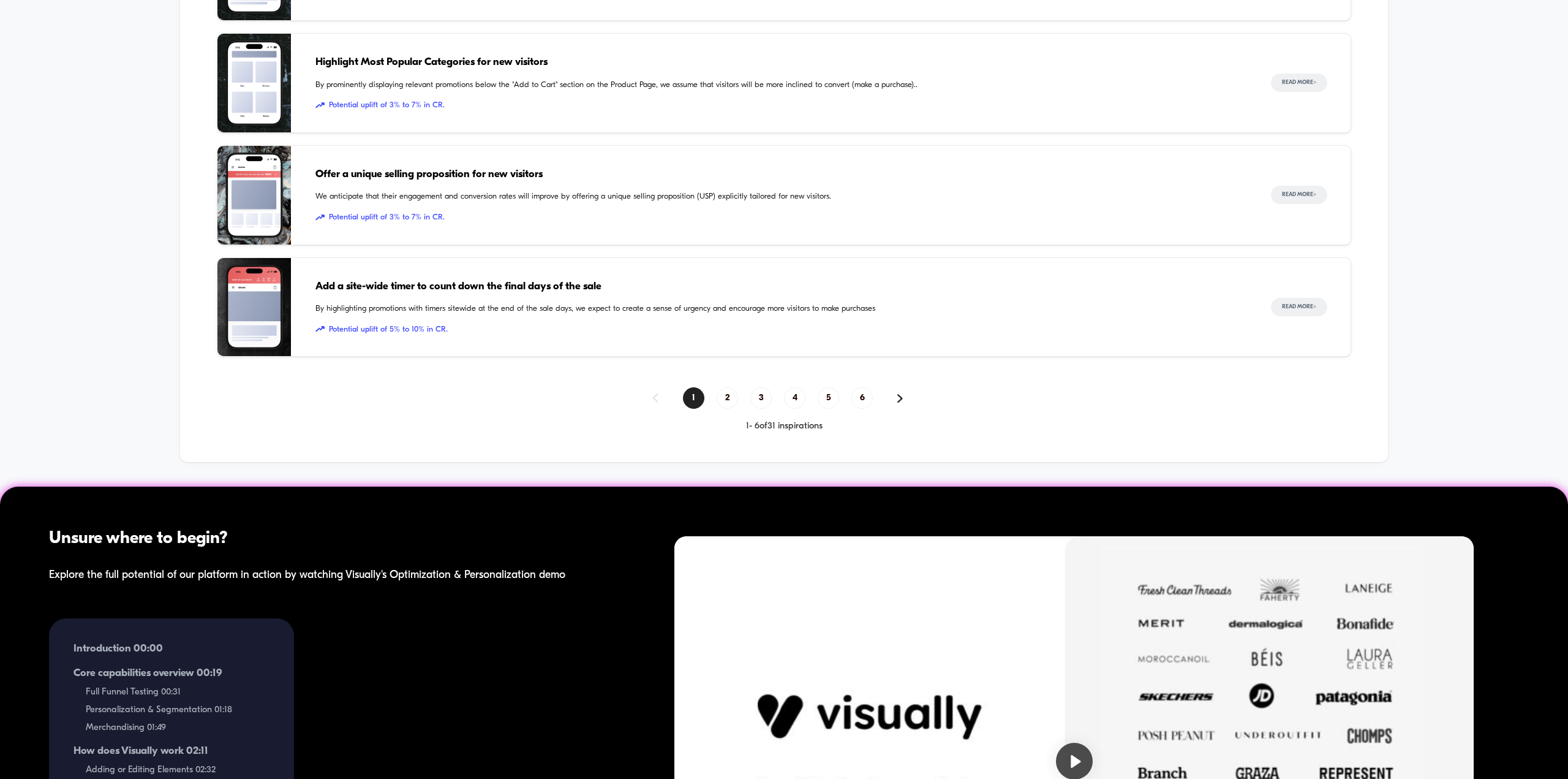
click at [797, 411] on div "1 2 3 4 5 6 1 - 6 of 31 inspirations" at bounding box center [783, 409] width 1134 height 44
click at [793, 399] on span "4" at bounding box center [794, 397] width 21 height 21
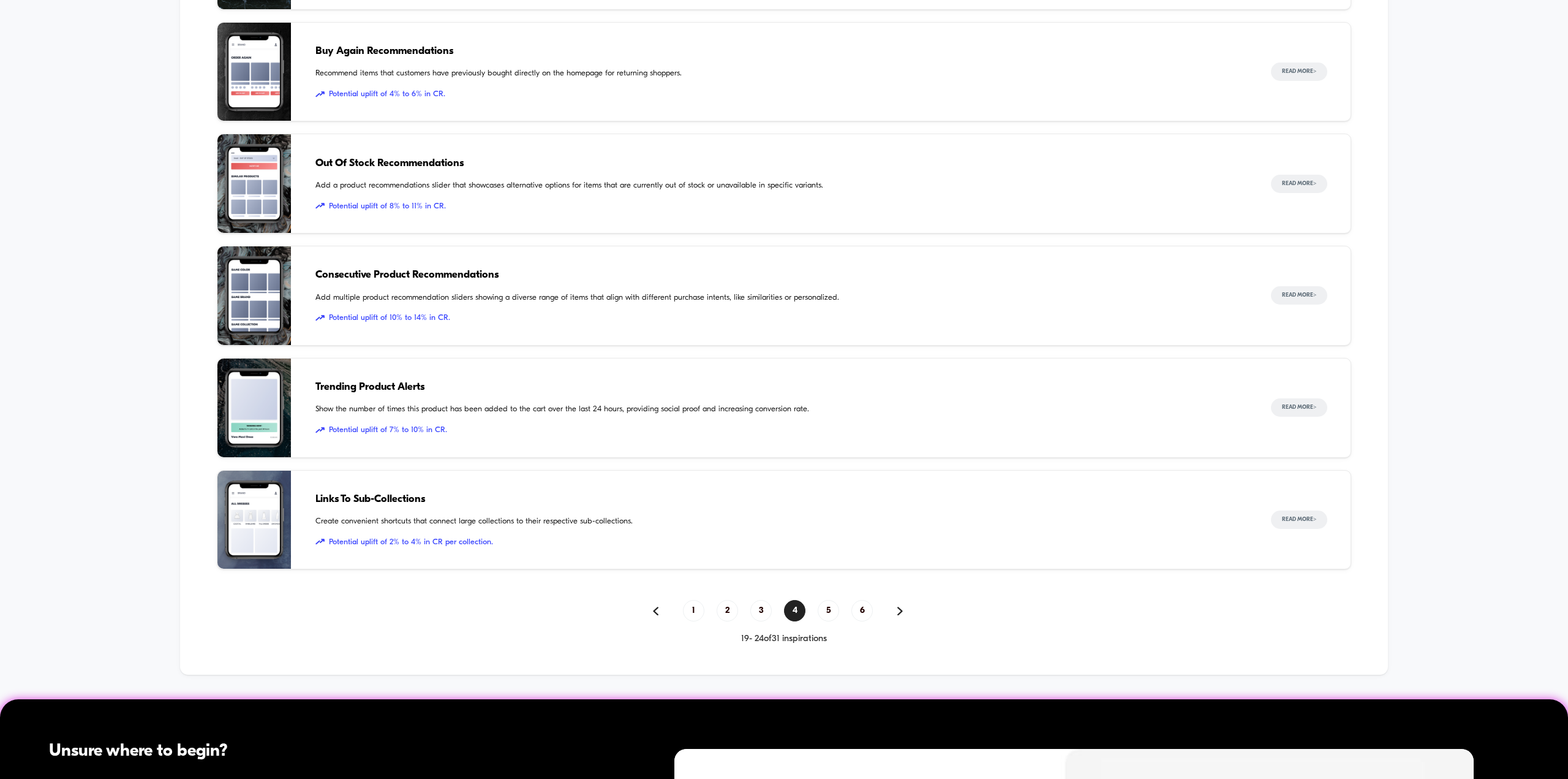
scroll to position [980, 0]
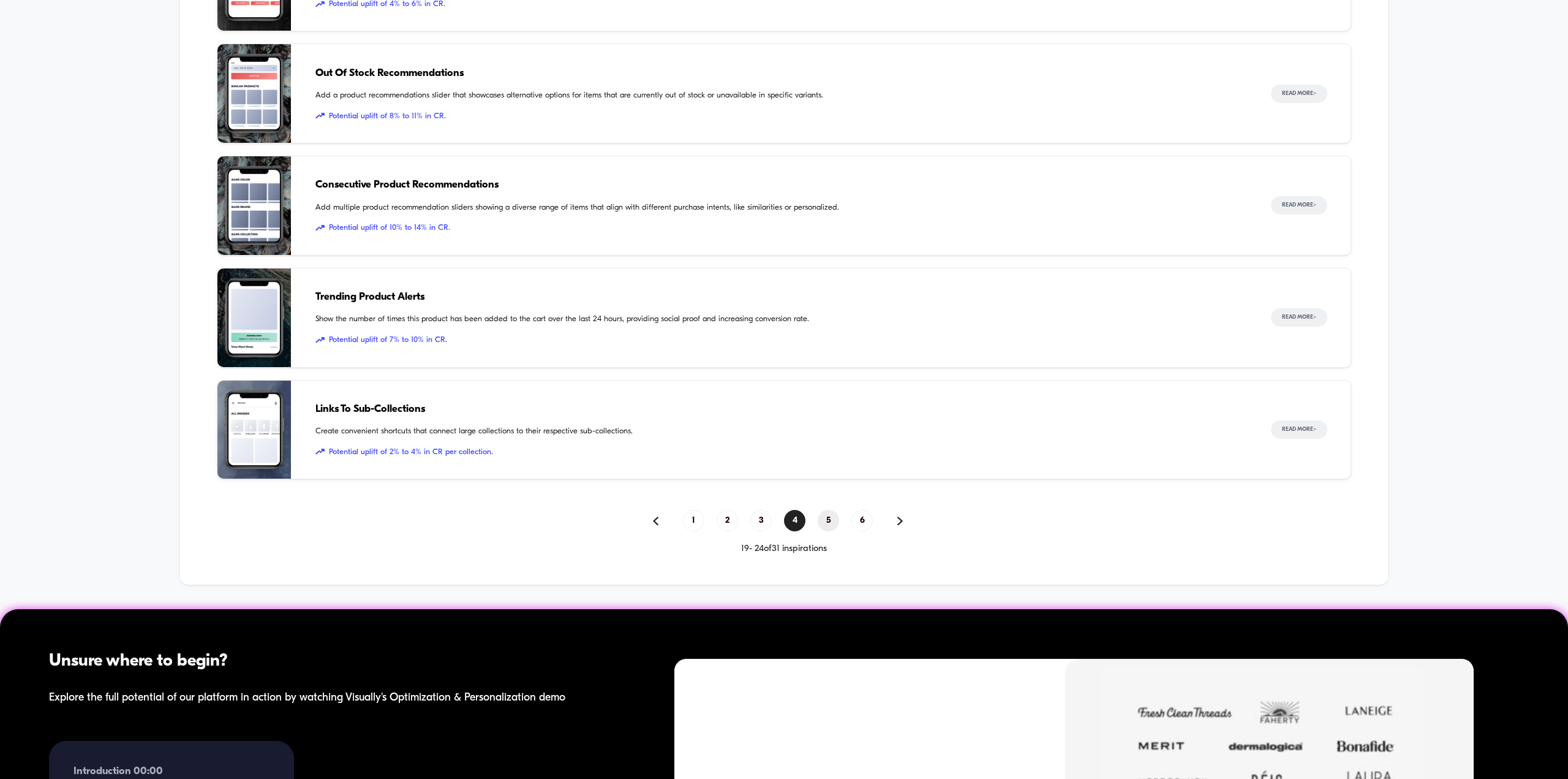
click at [827, 523] on span "5" at bounding box center [828, 520] width 21 height 21
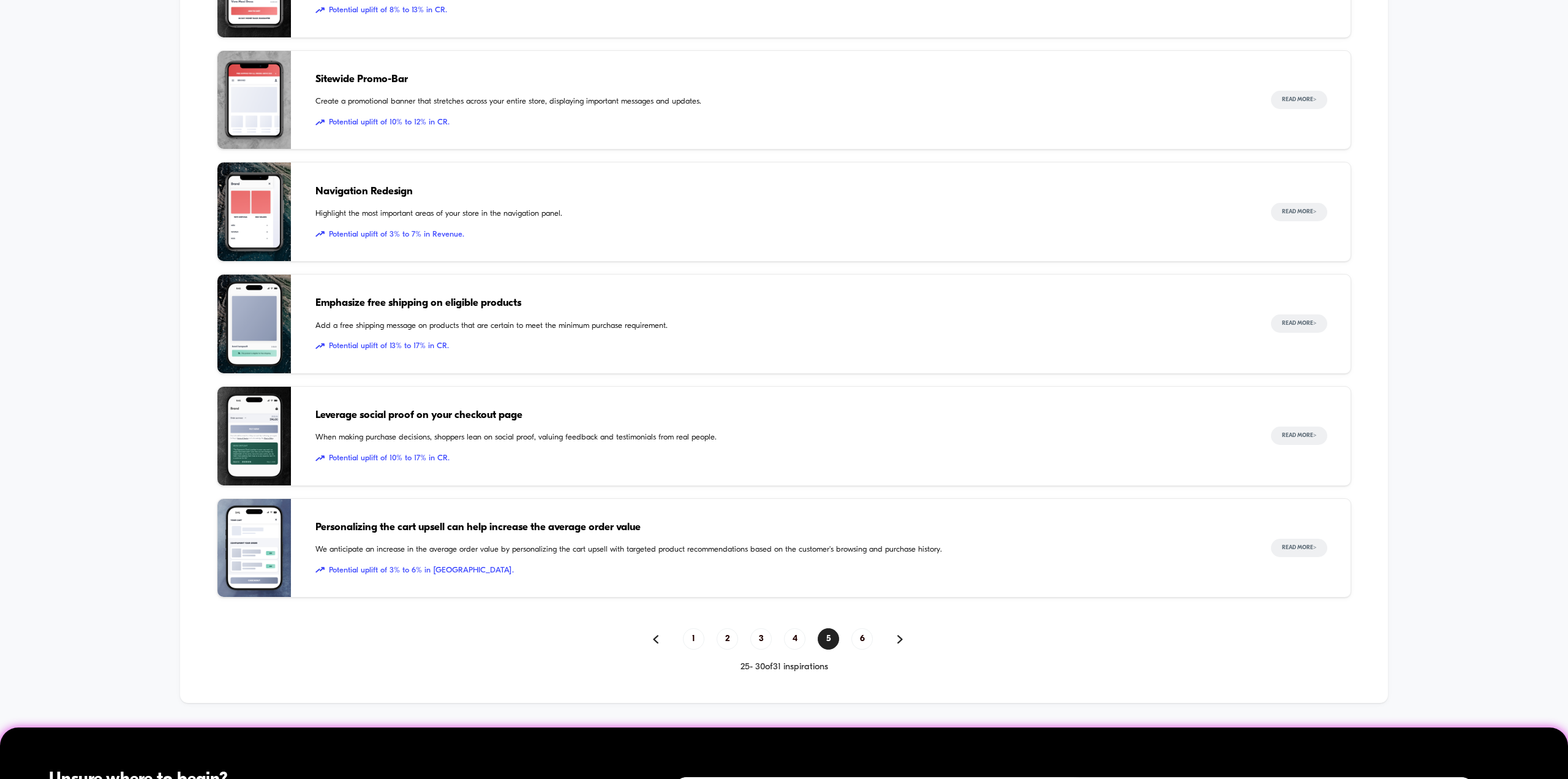
scroll to position [858, 0]
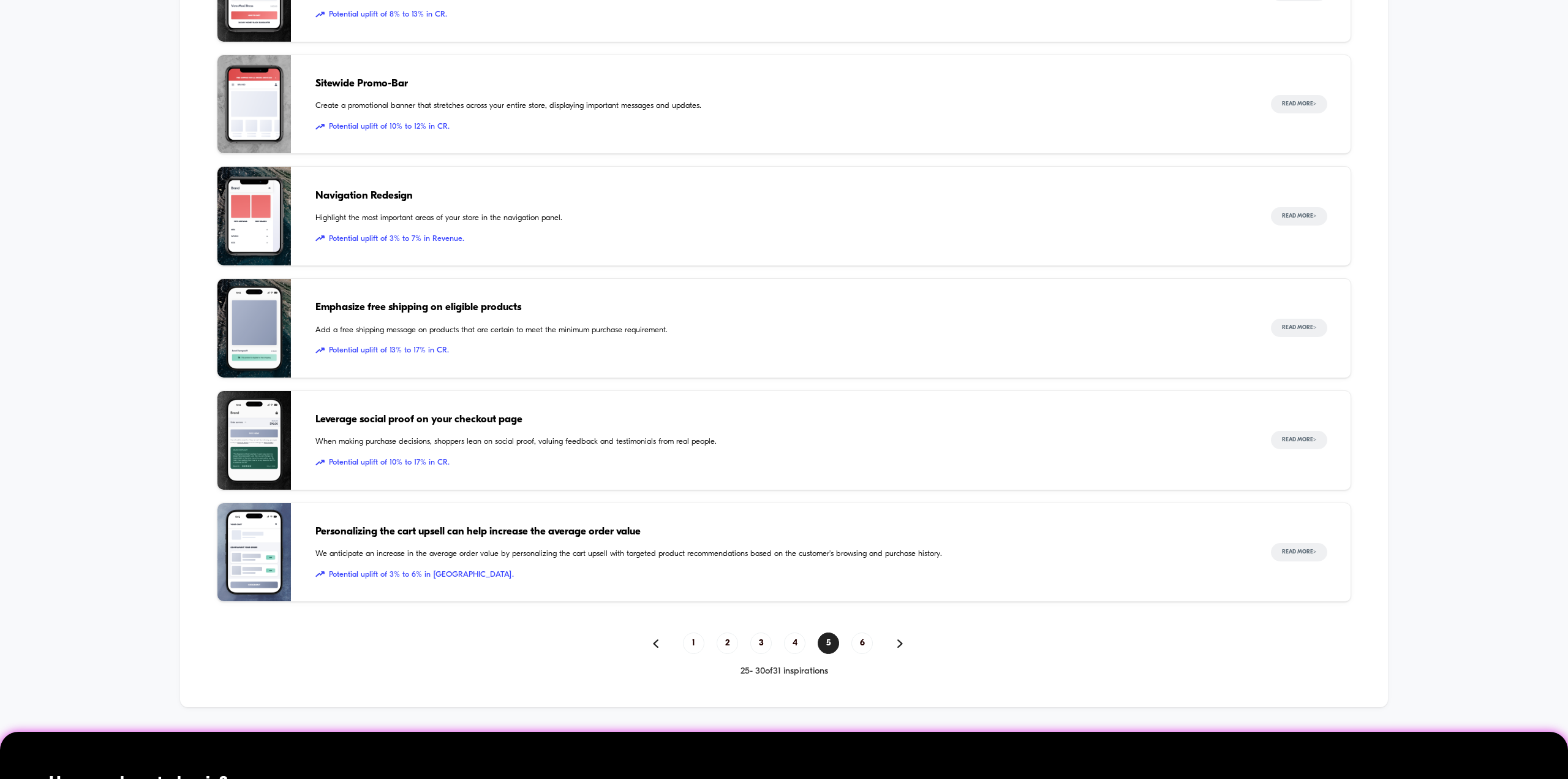
drag, startPoint x: 497, startPoint y: 223, endPoint x: 118, endPoint y: 282, distance: 383.6
click at [117, 283] on div "Inspiration Library Illustrated through real customer examples from the top Sho…" at bounding box center [784, 502] width 1568 height 1560
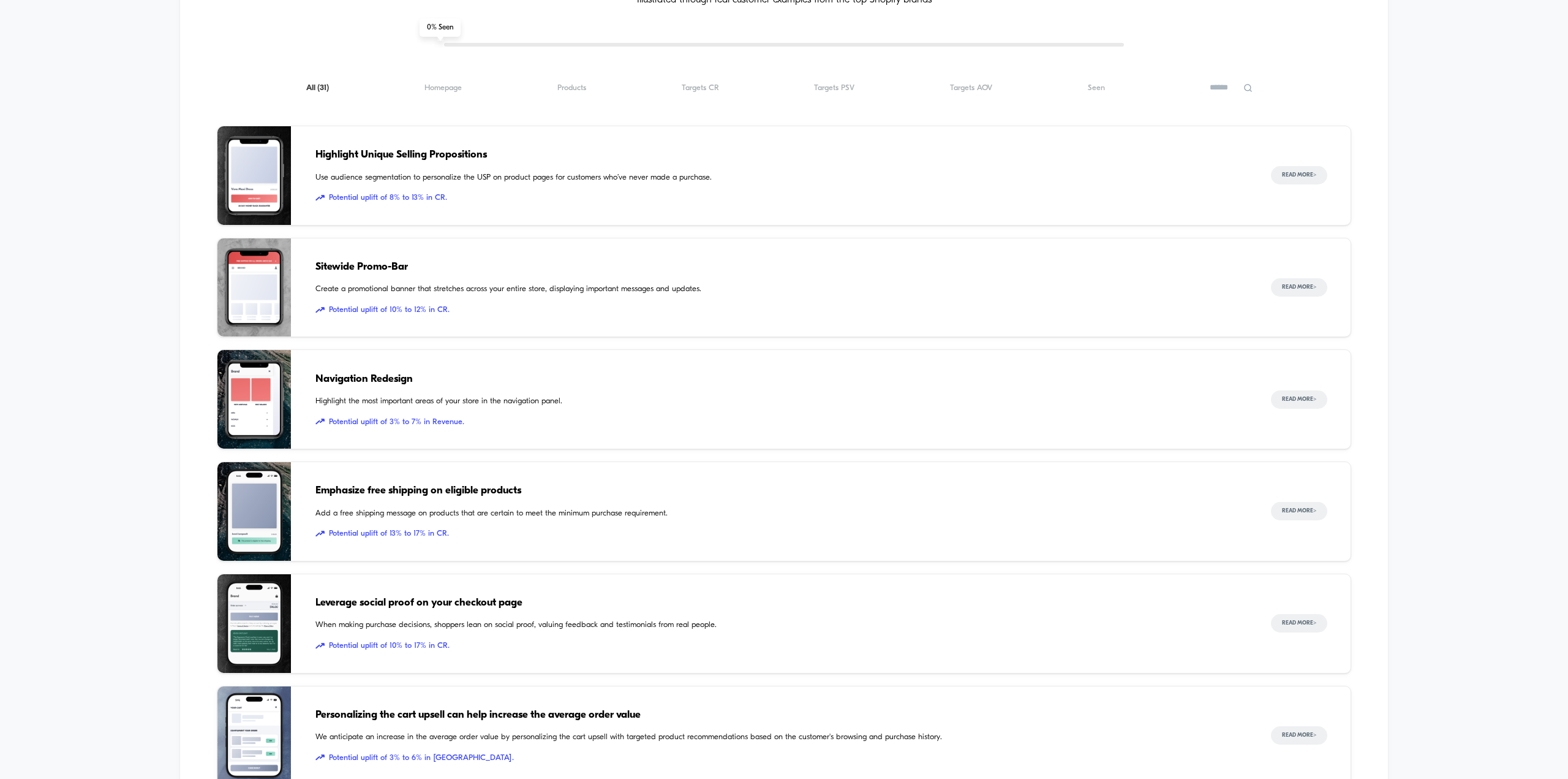
scroll to position [612, 0]
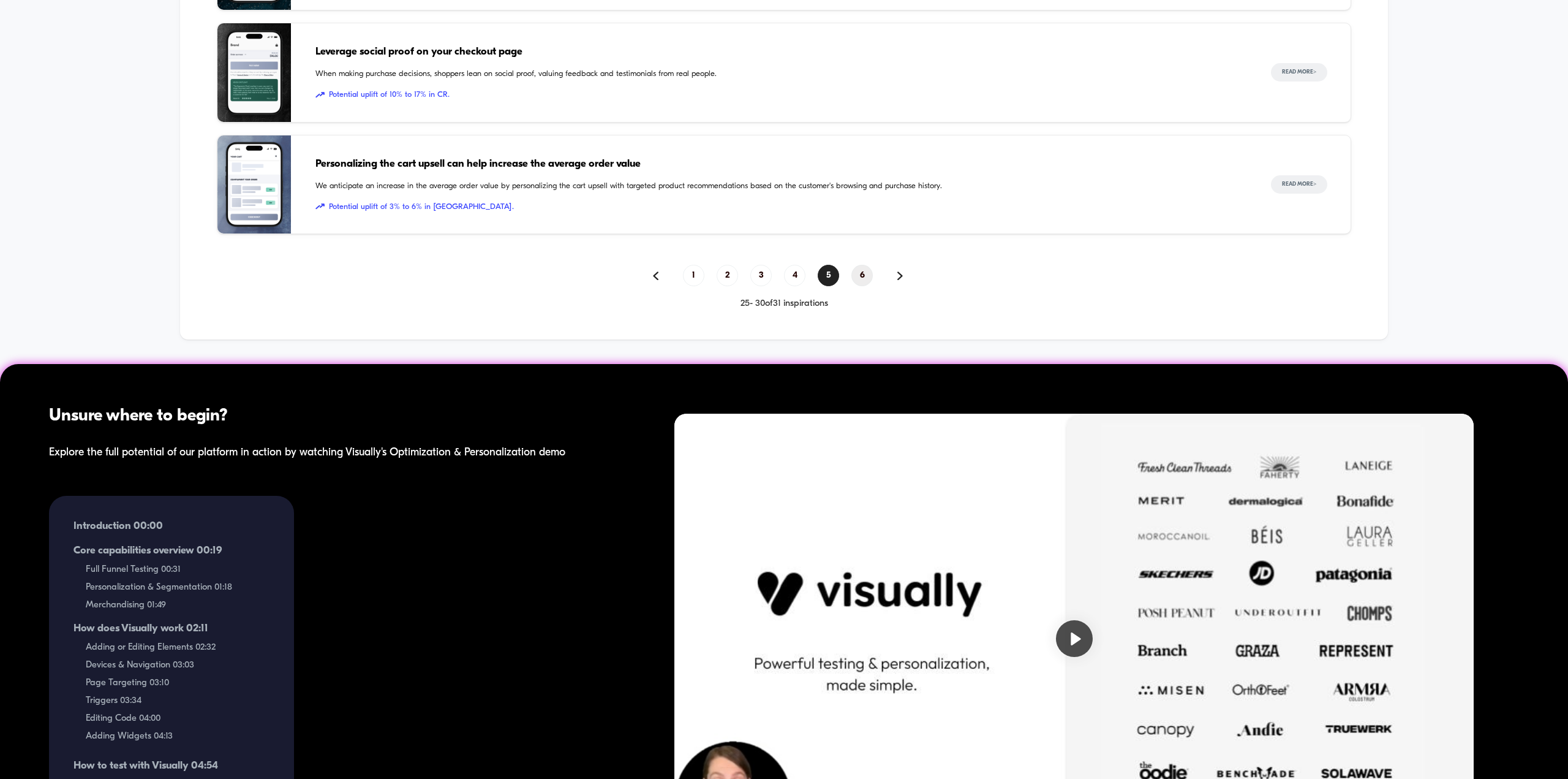
click at [870, 275] on span "6" at bounding box center [862, 274] width 21 height 21
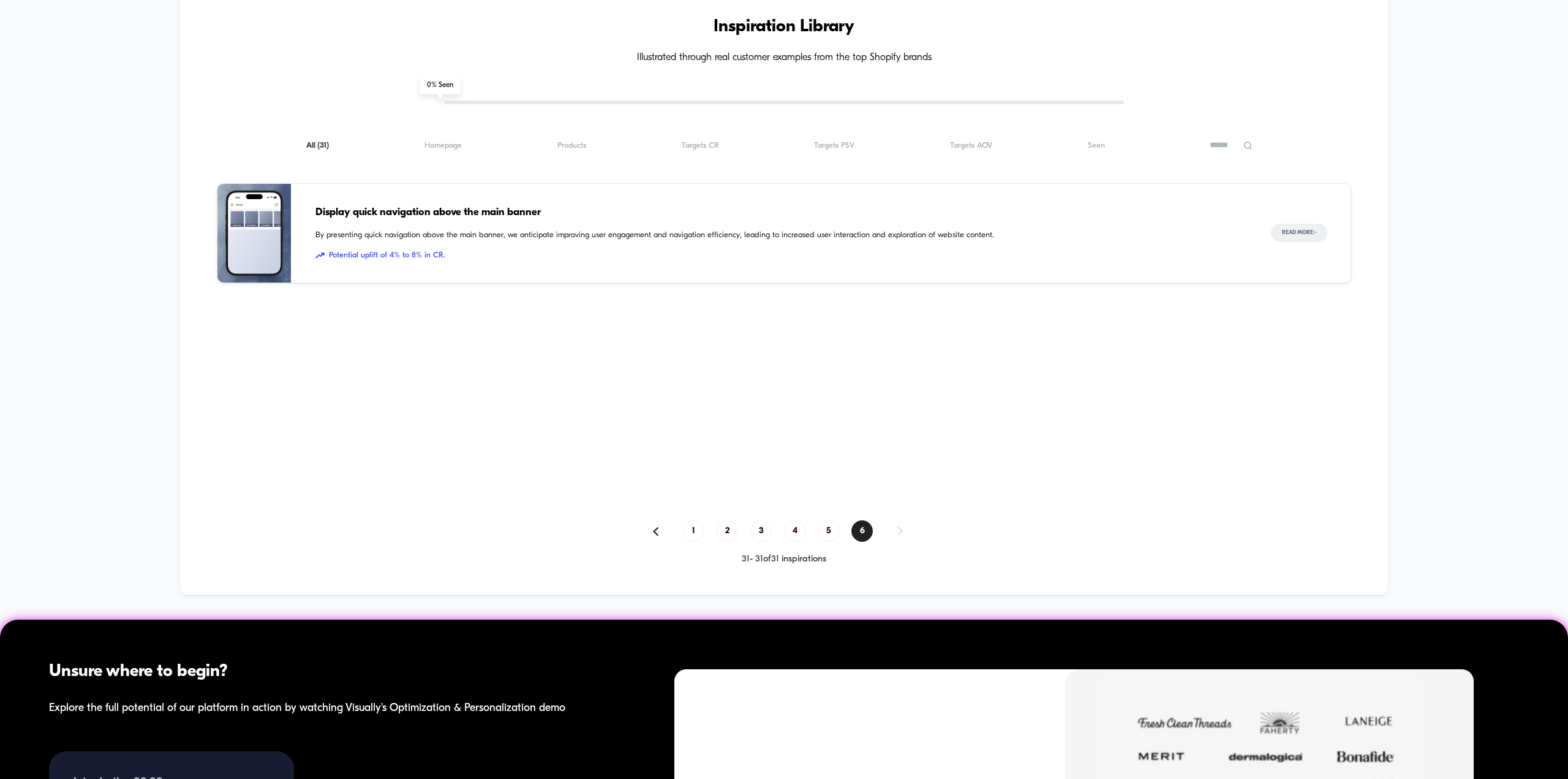
scroll to position [549, 0]
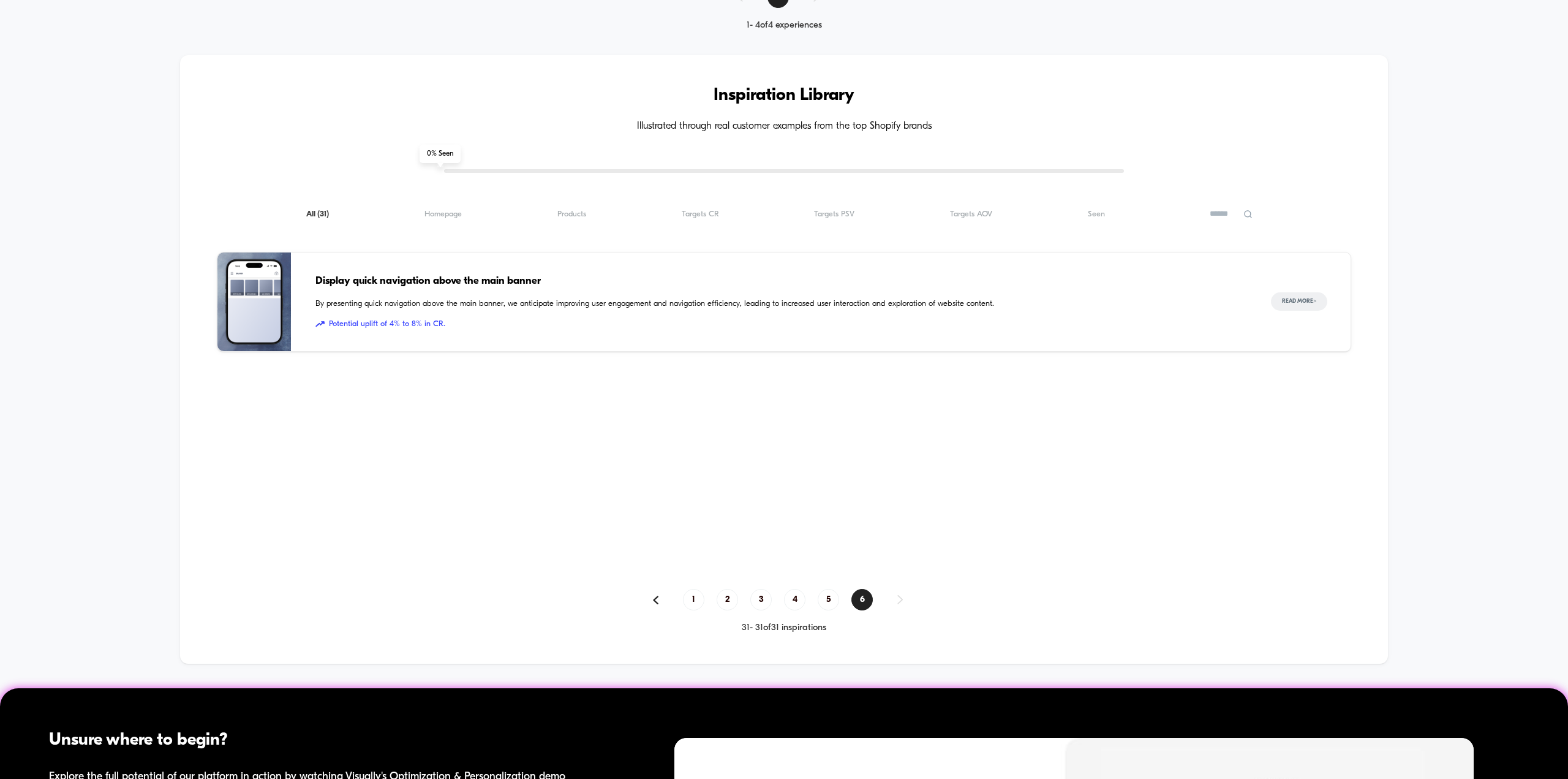
click at [989, 559] on div "Inspiration Library Illustrated through real customer examples from the top Sho…" at bounding box center [784, 359] width 1208 height 608
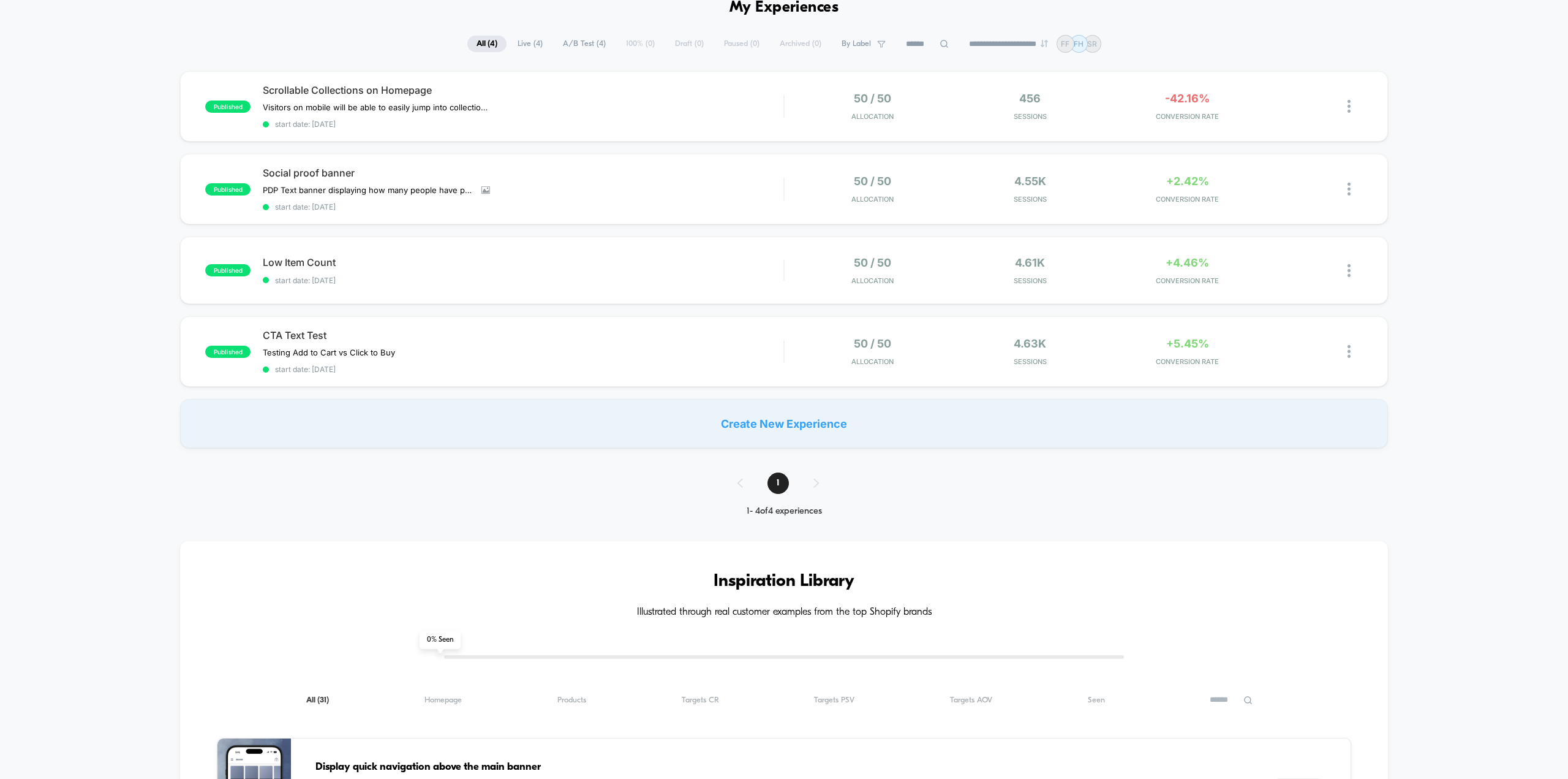
scroll to position [0, 0]
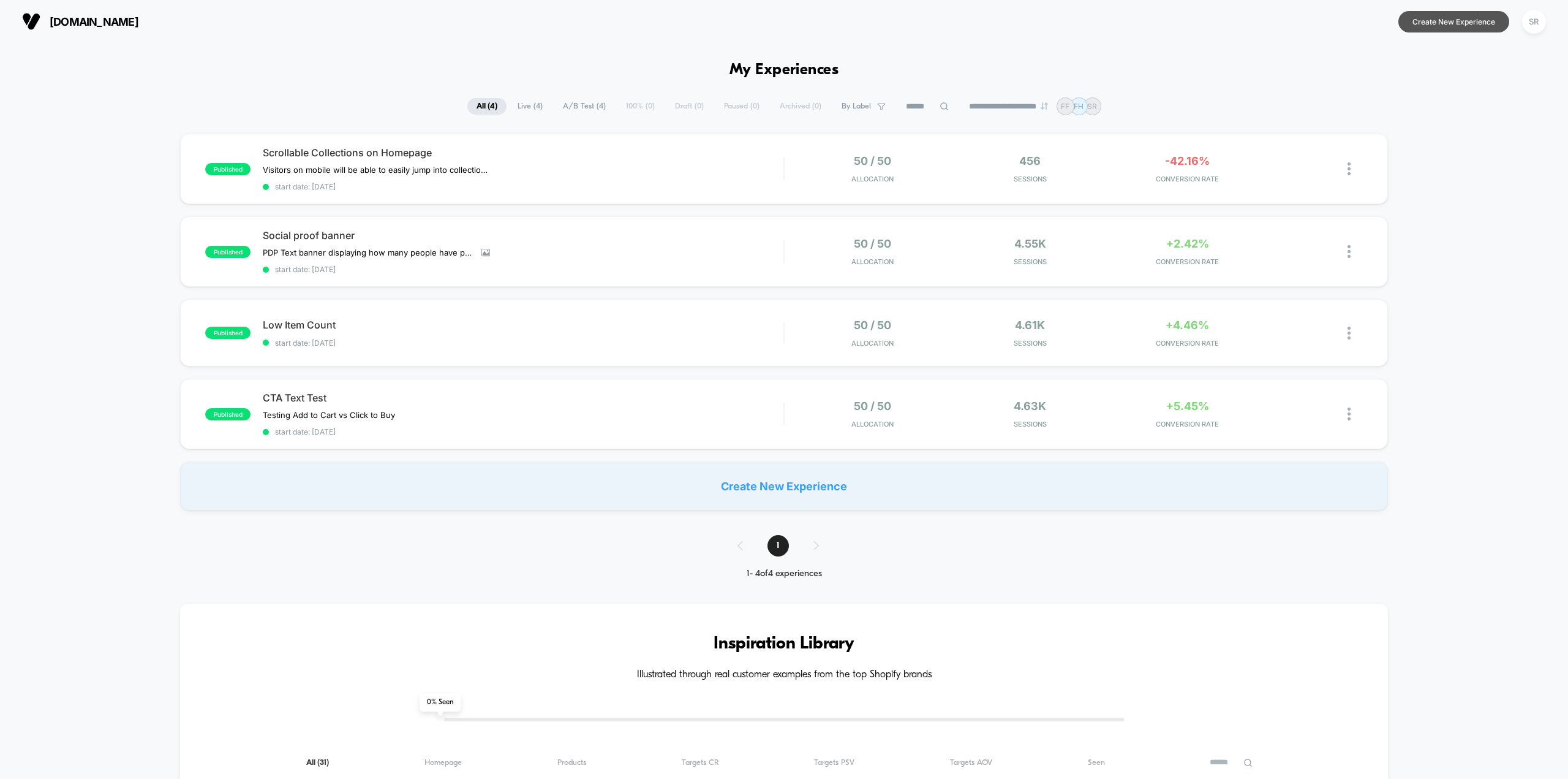
click at [1462, 23] on button "Create New Experience" at bounding box center [1453, 21] width 111 height 21
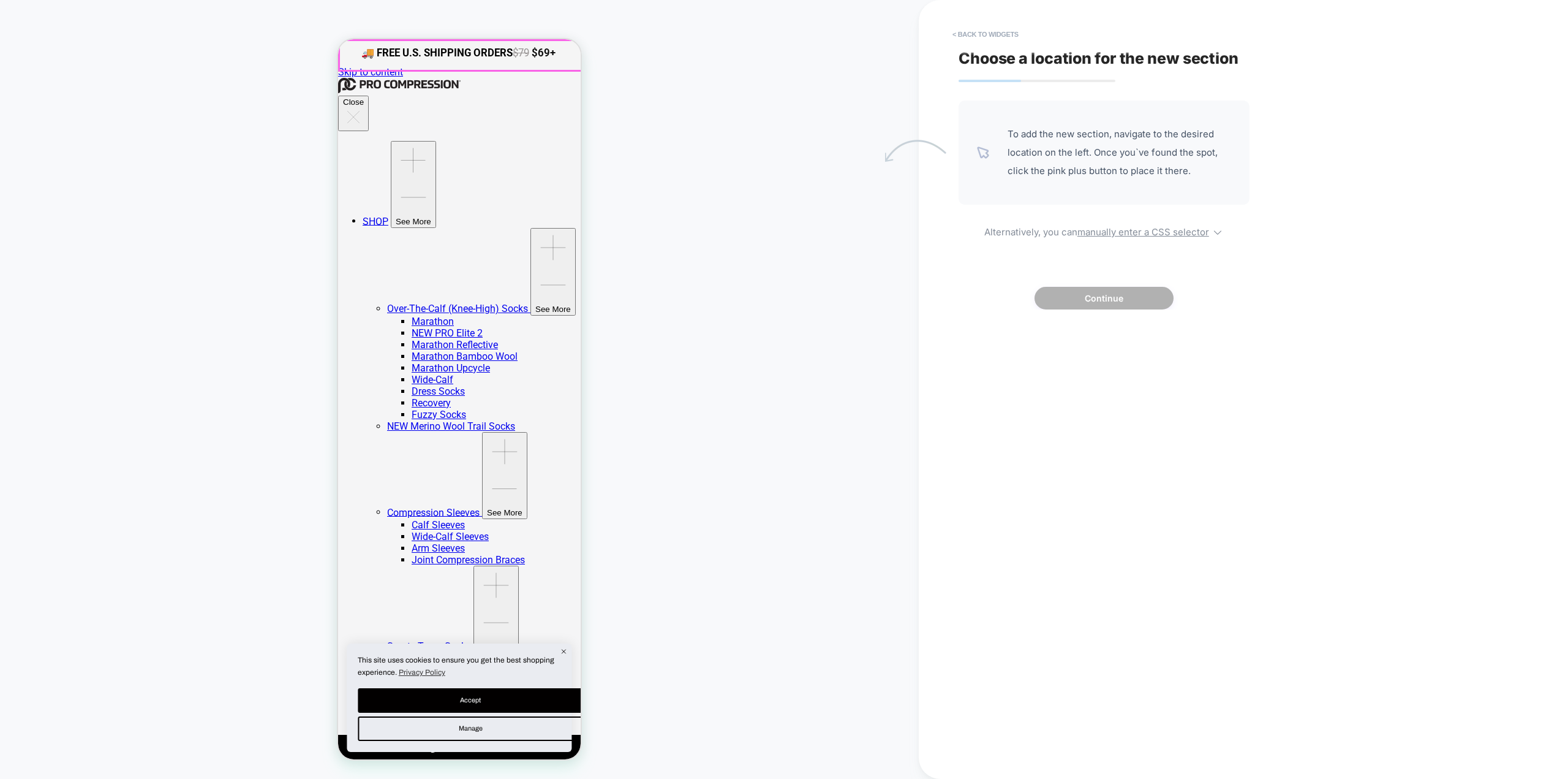
scroll to position [61, 0]
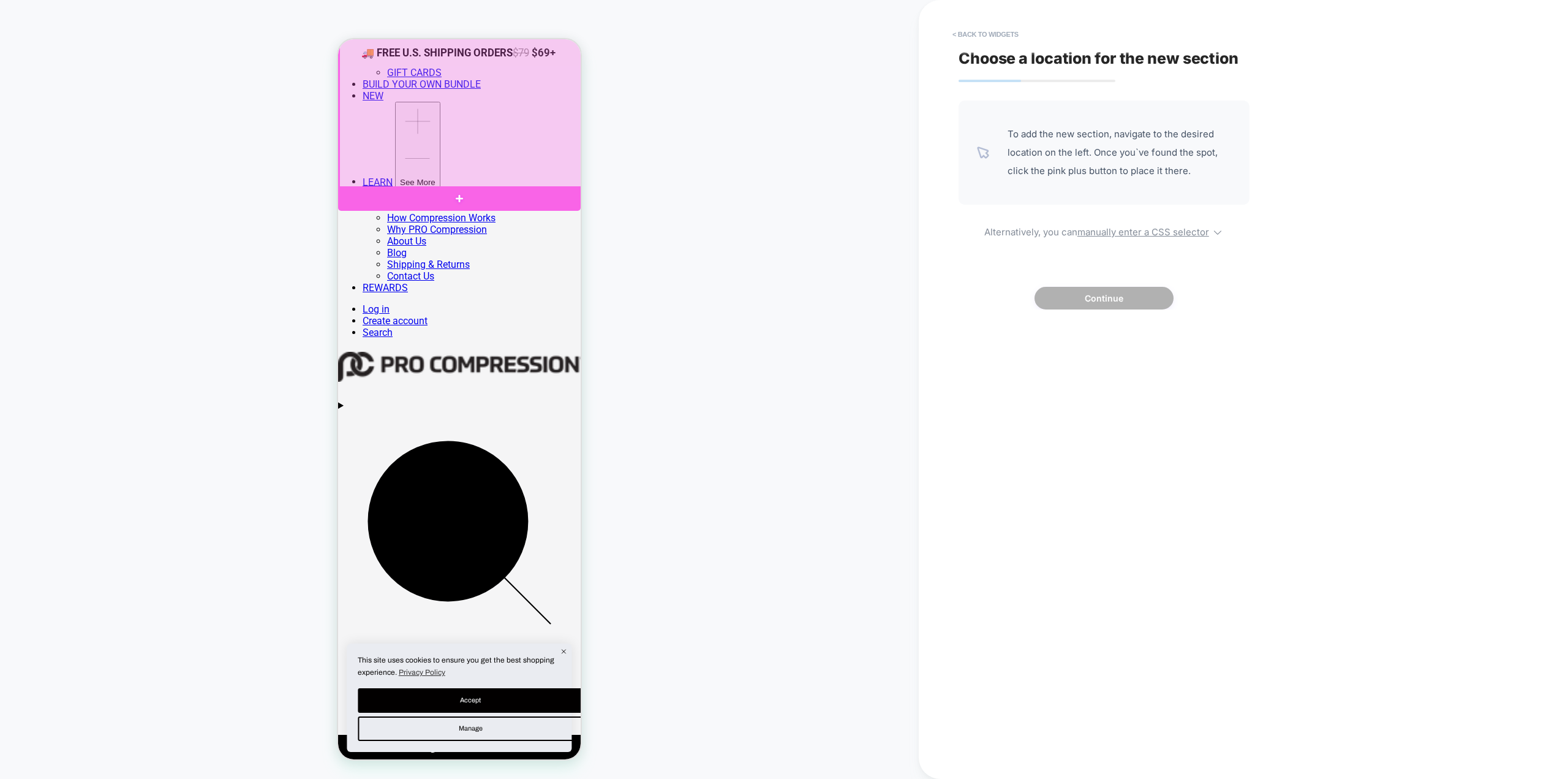
scroll to position [1041, 0]
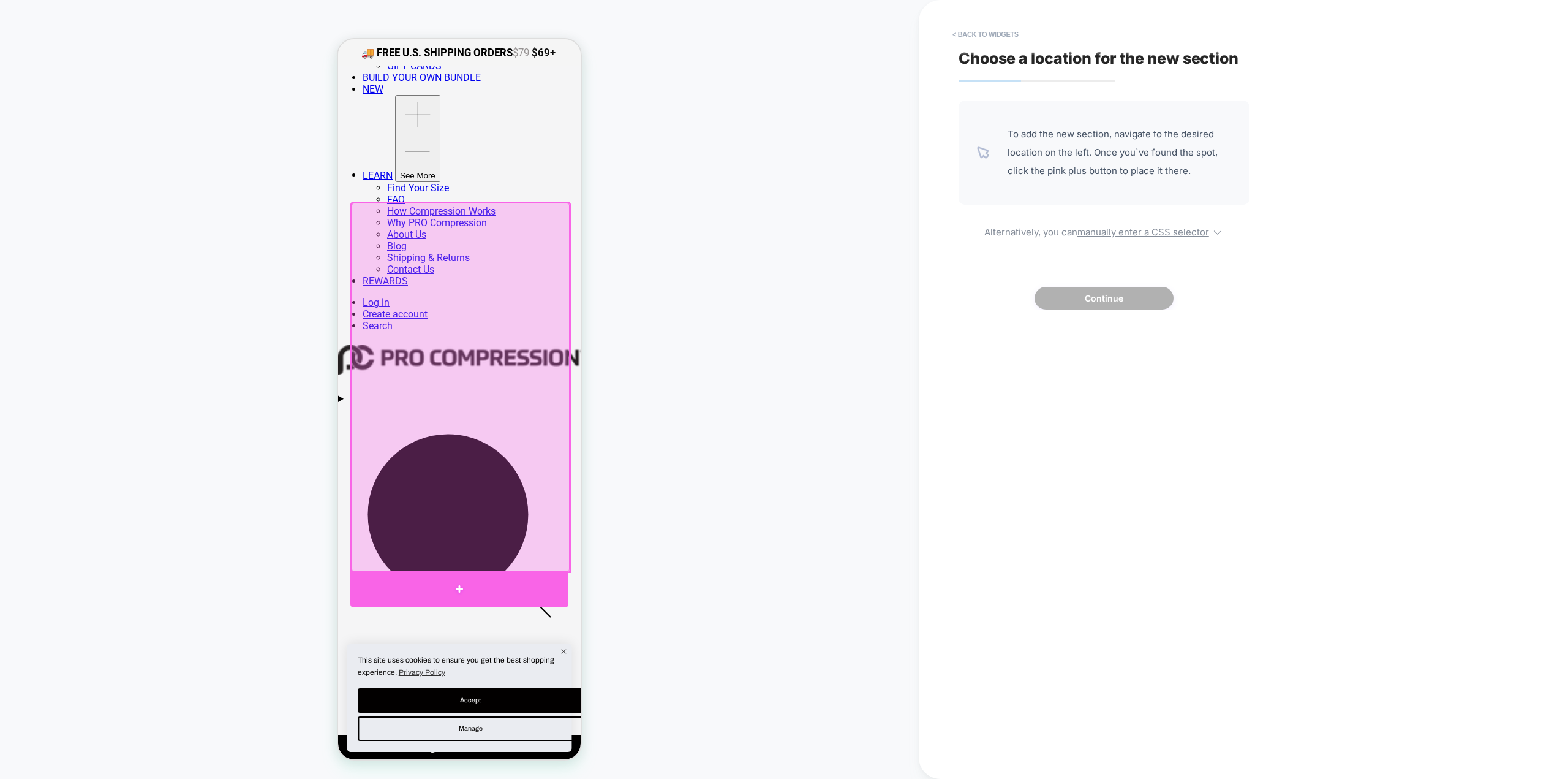
click at [489, 586] on div at bounding box center [459, 588] width 218 height 37
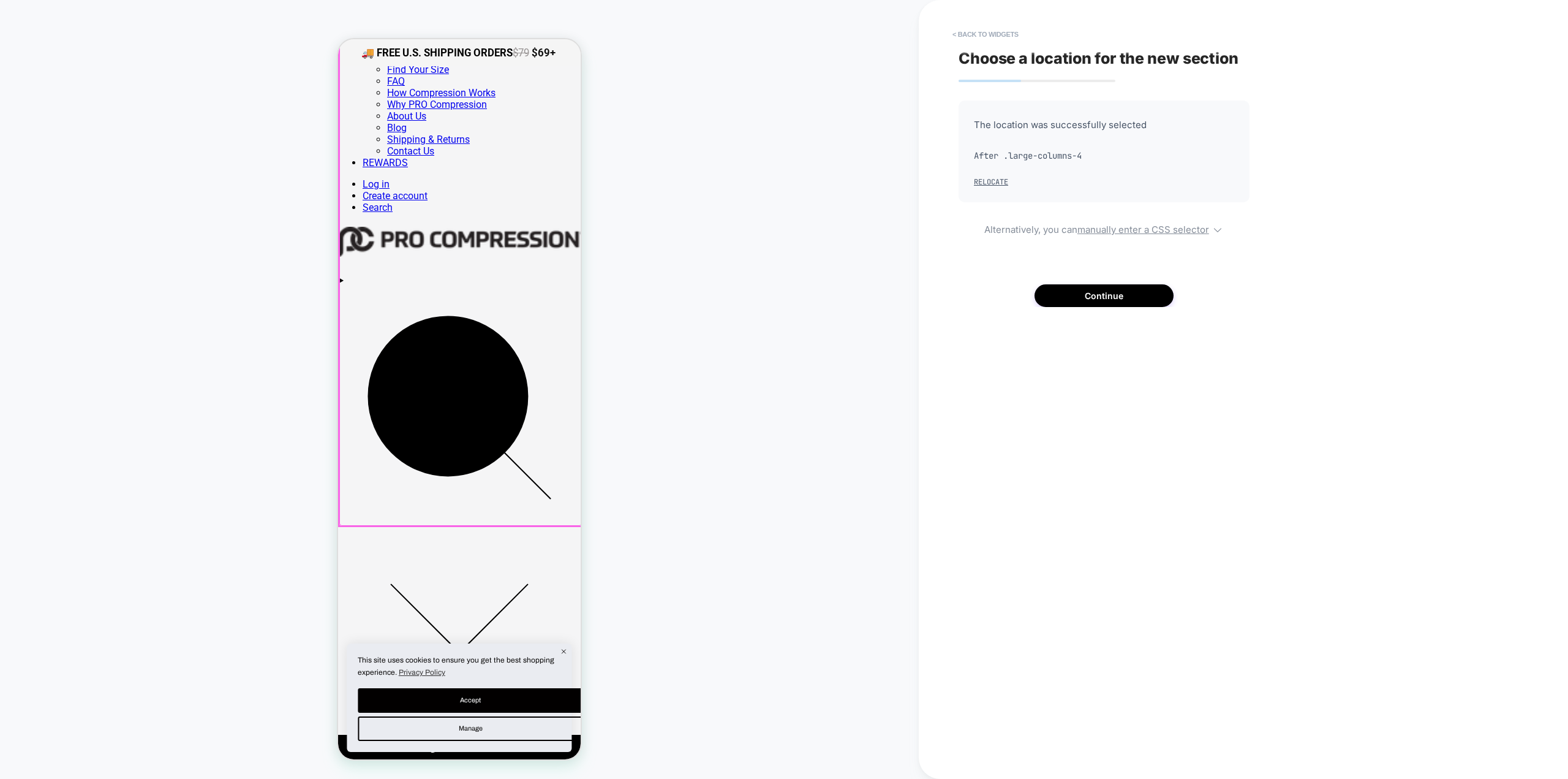
scroll to position [1240, 0]
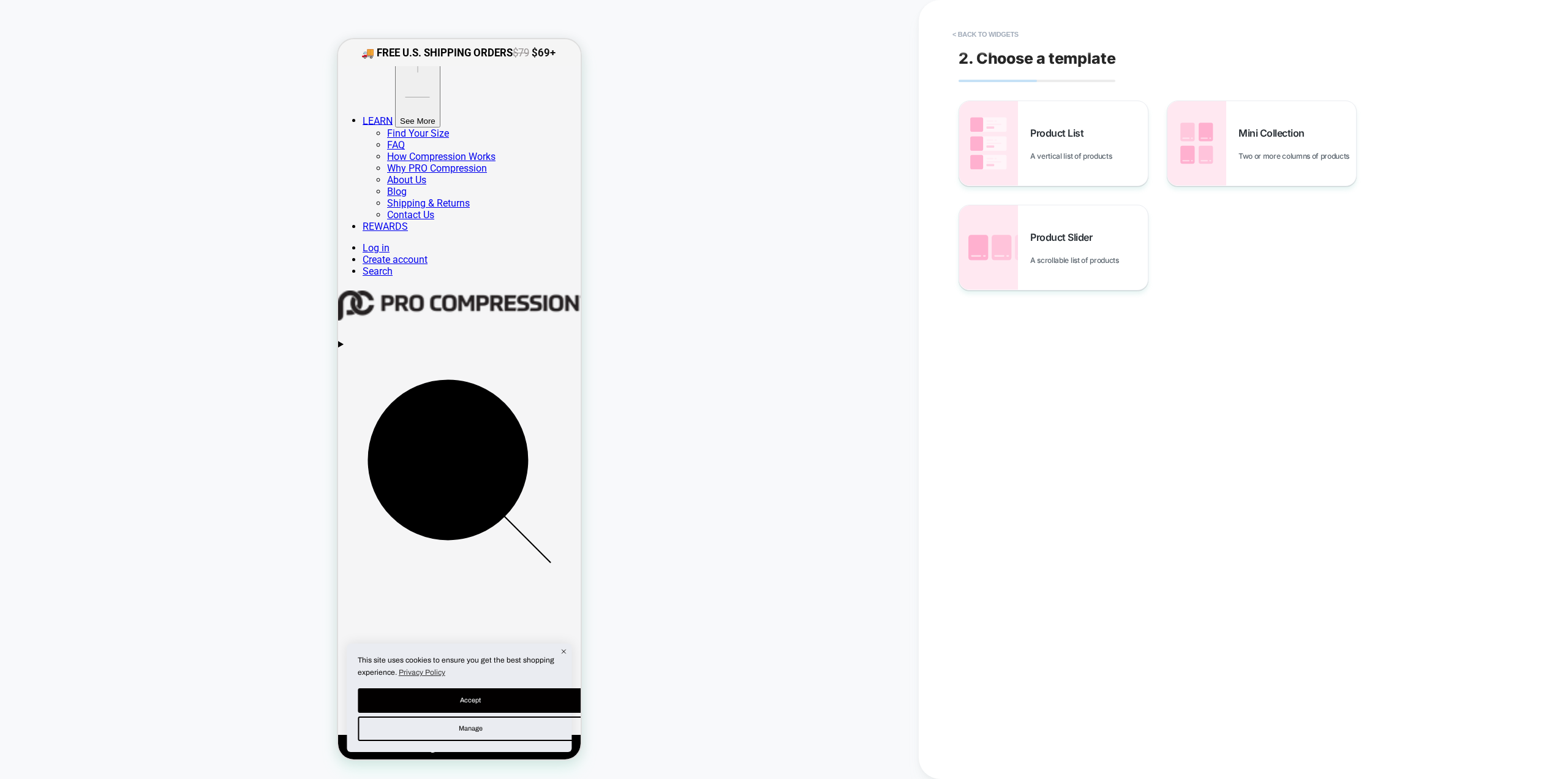
scroll to position [1028, 0]
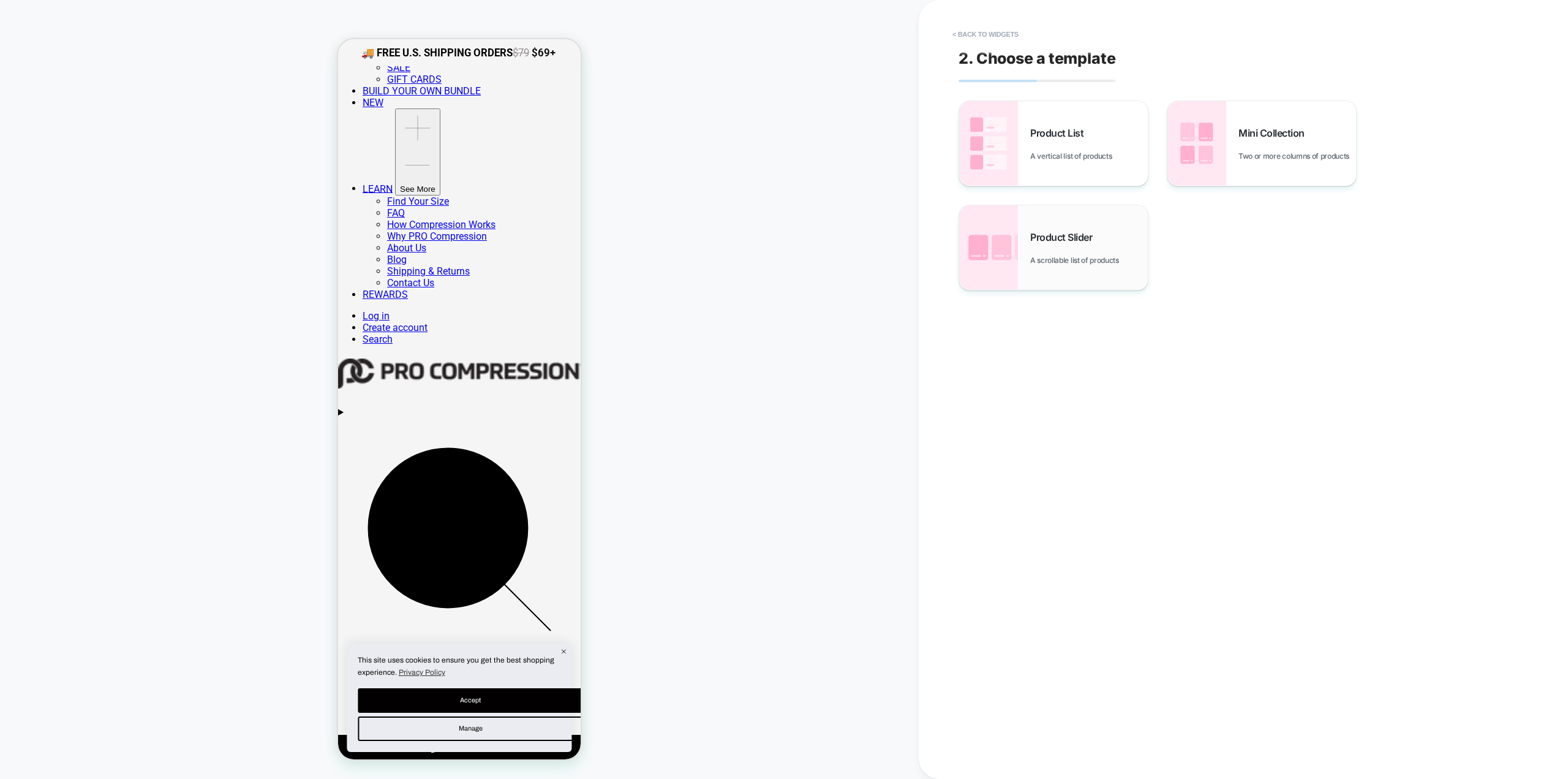
click at [1096, 262] on span "A scrollable list of products" at bounding box center [1077, 259] width 95 height 9
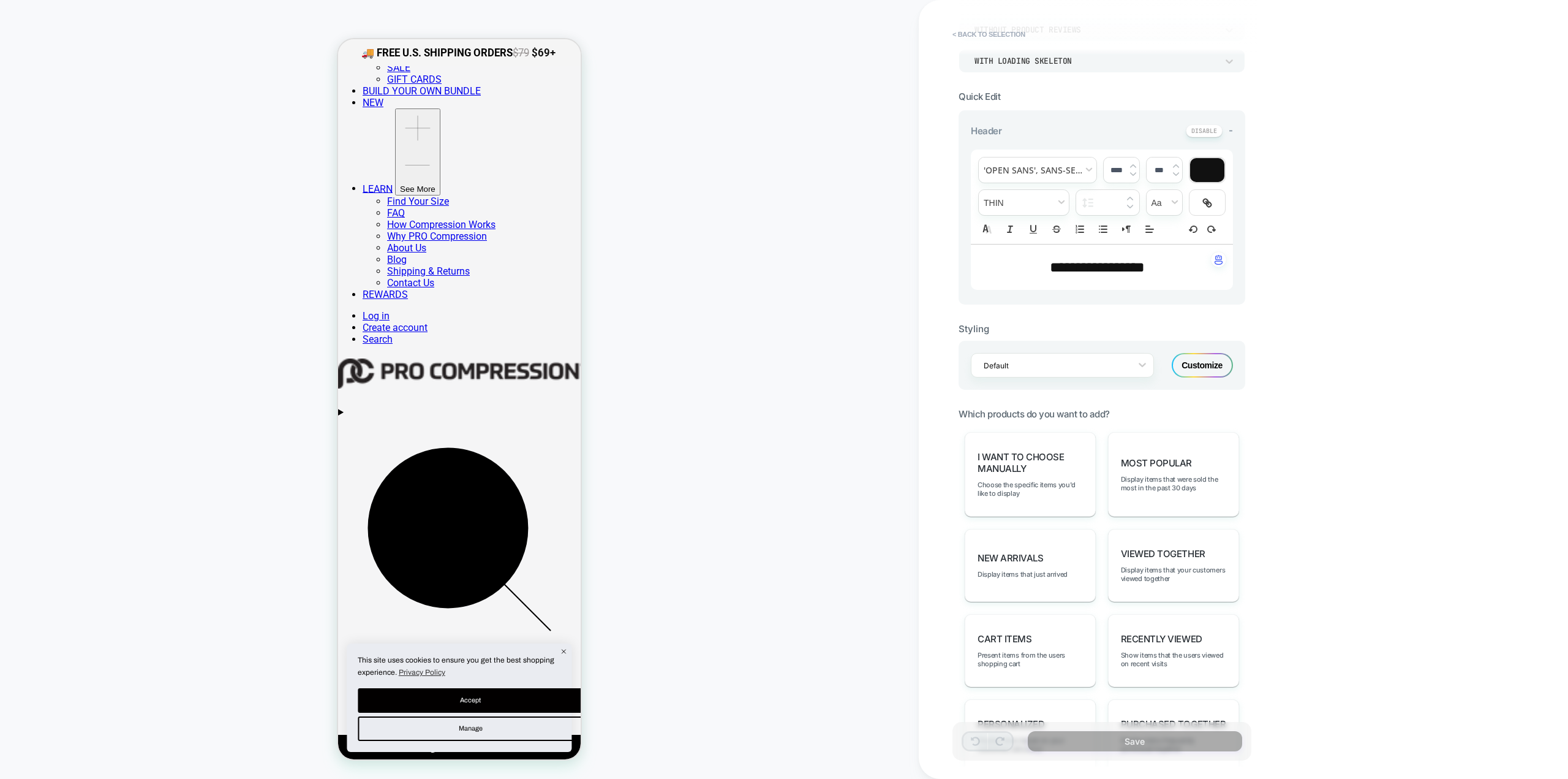
scroll to position [429, 0]
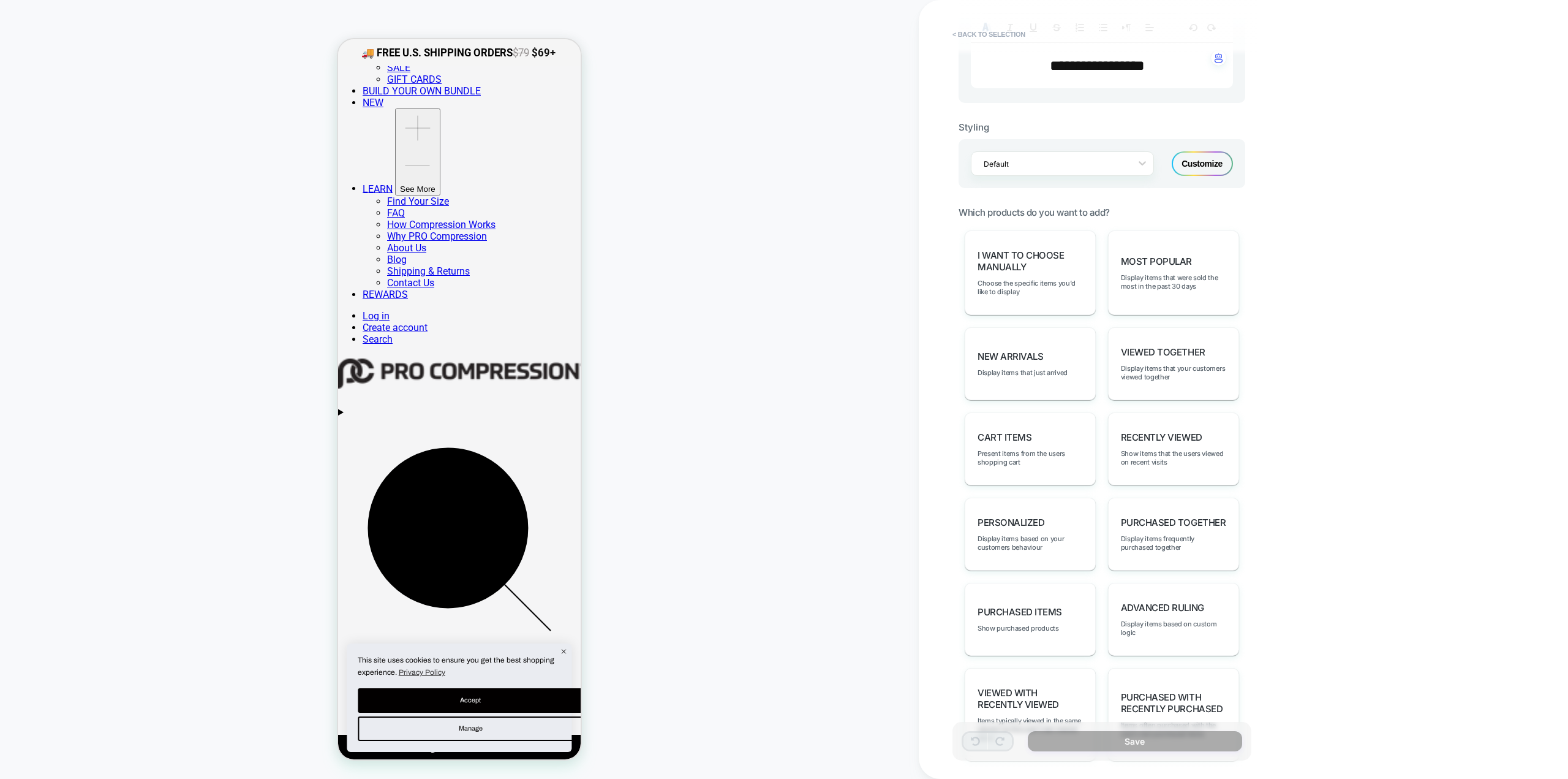
type input "****"
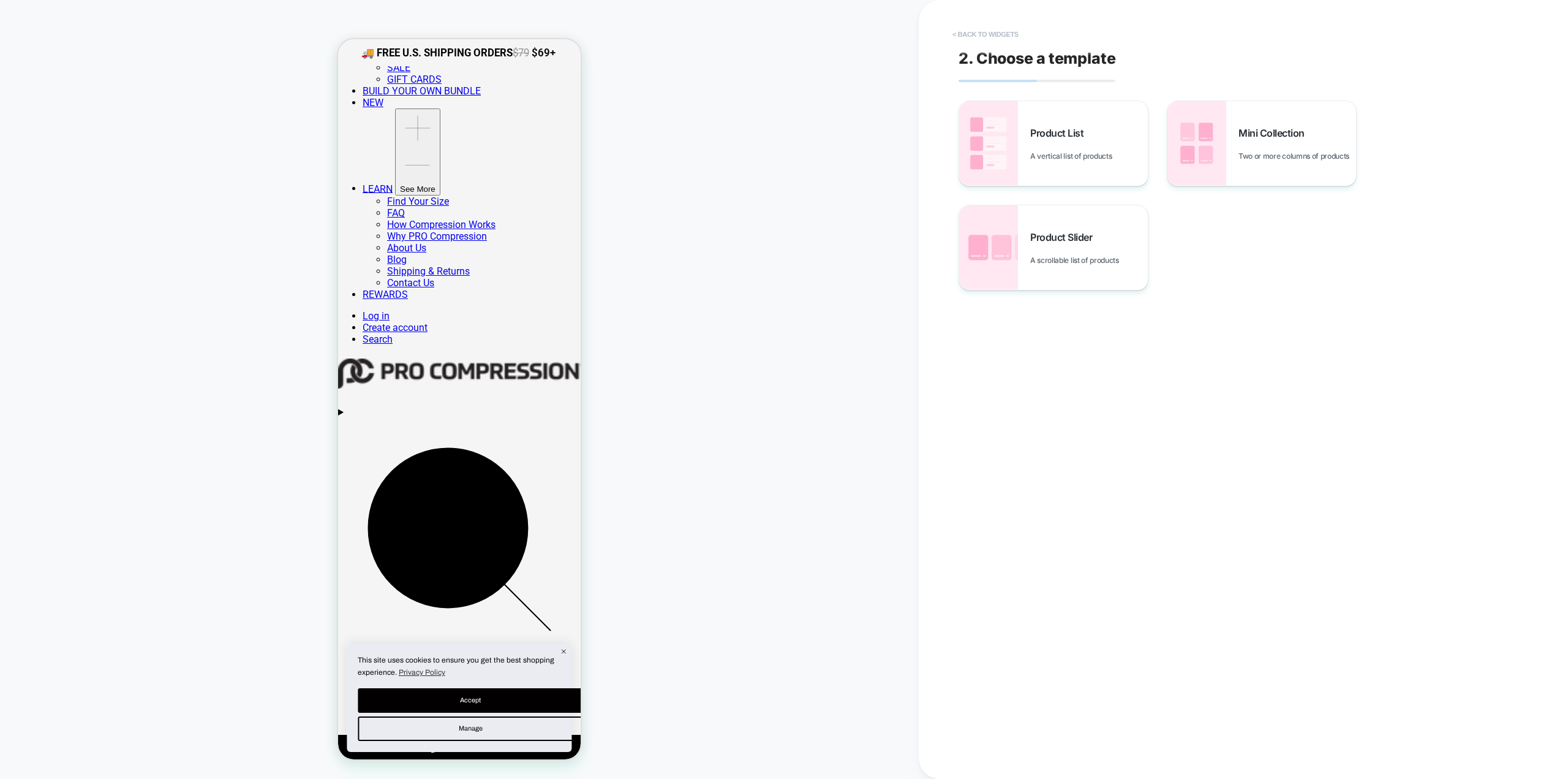
click at [0, 0] on button "< Back to widgets" at bounding box center [0, 0] width 0 height 0
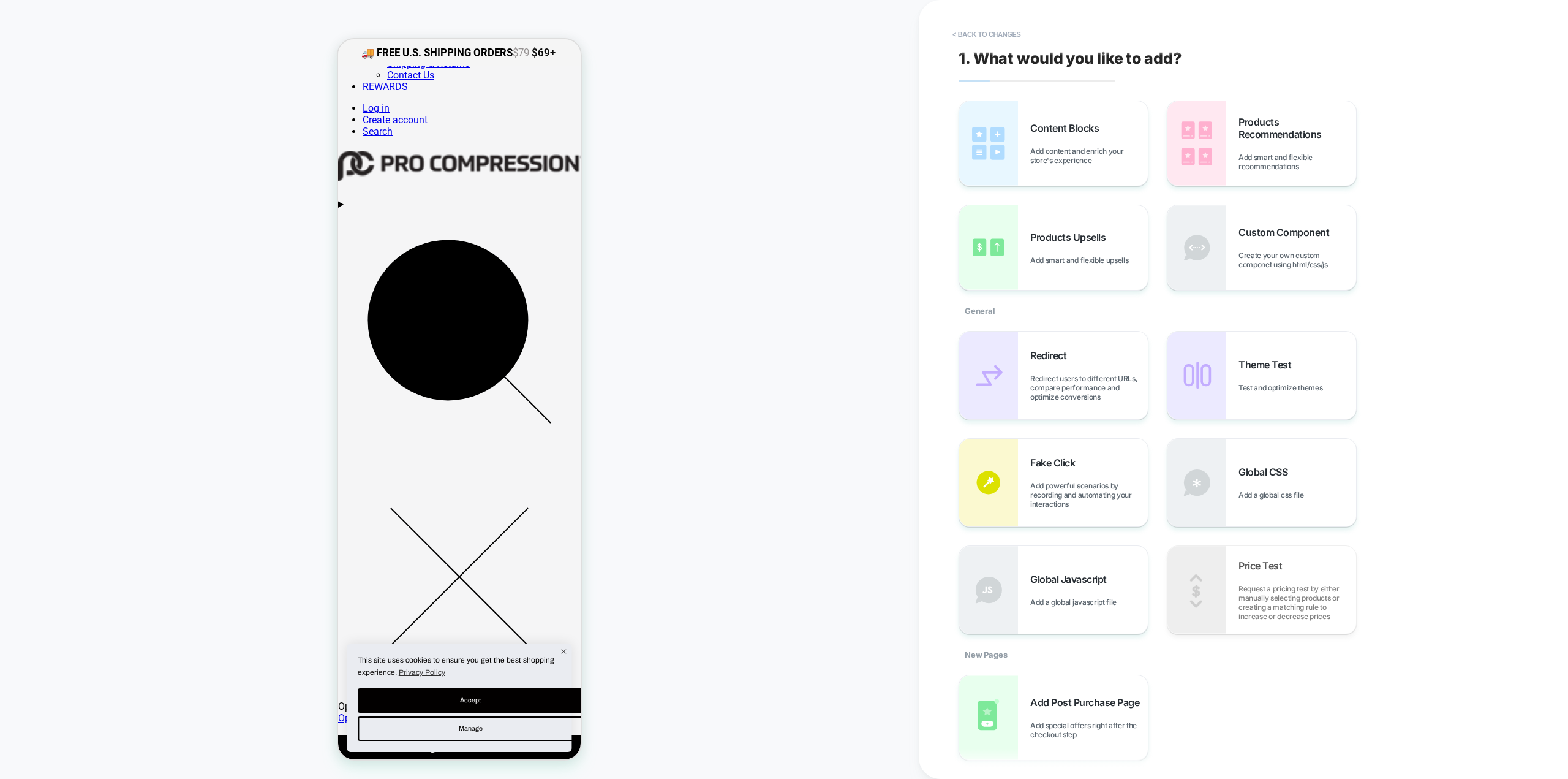
click at [0, 0] on button "< Back to changes" at bounding box center [0, 0] width 0 height 0
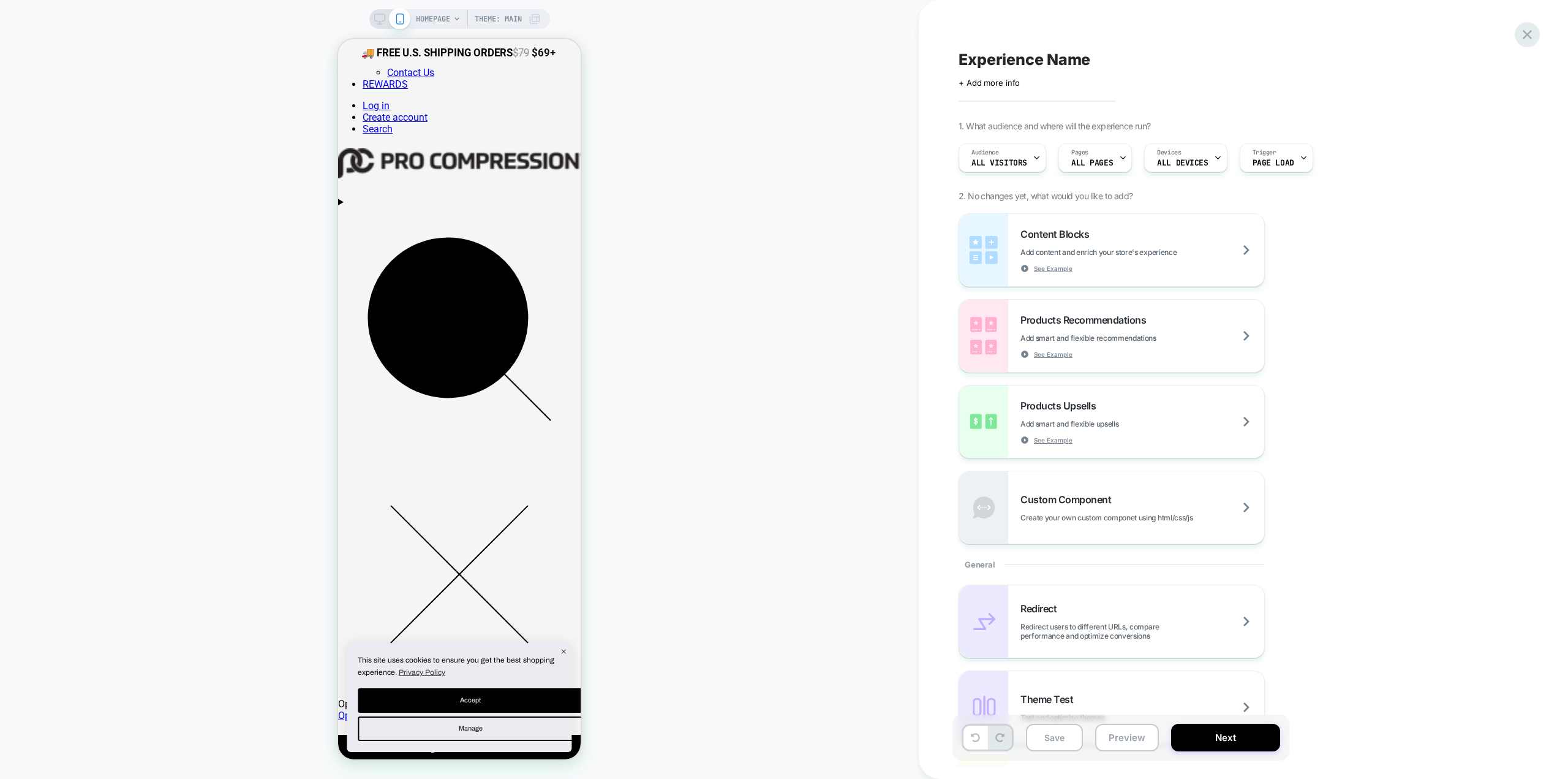
click at [1519, 32] on div "Experience Name Click to edit experience details + Add more info 1. What audien…" at bounding box center [1243, 389] width 649 height 779
click at [1527, 32] on icon at bounding box center [1527, 34] width 17 height 17
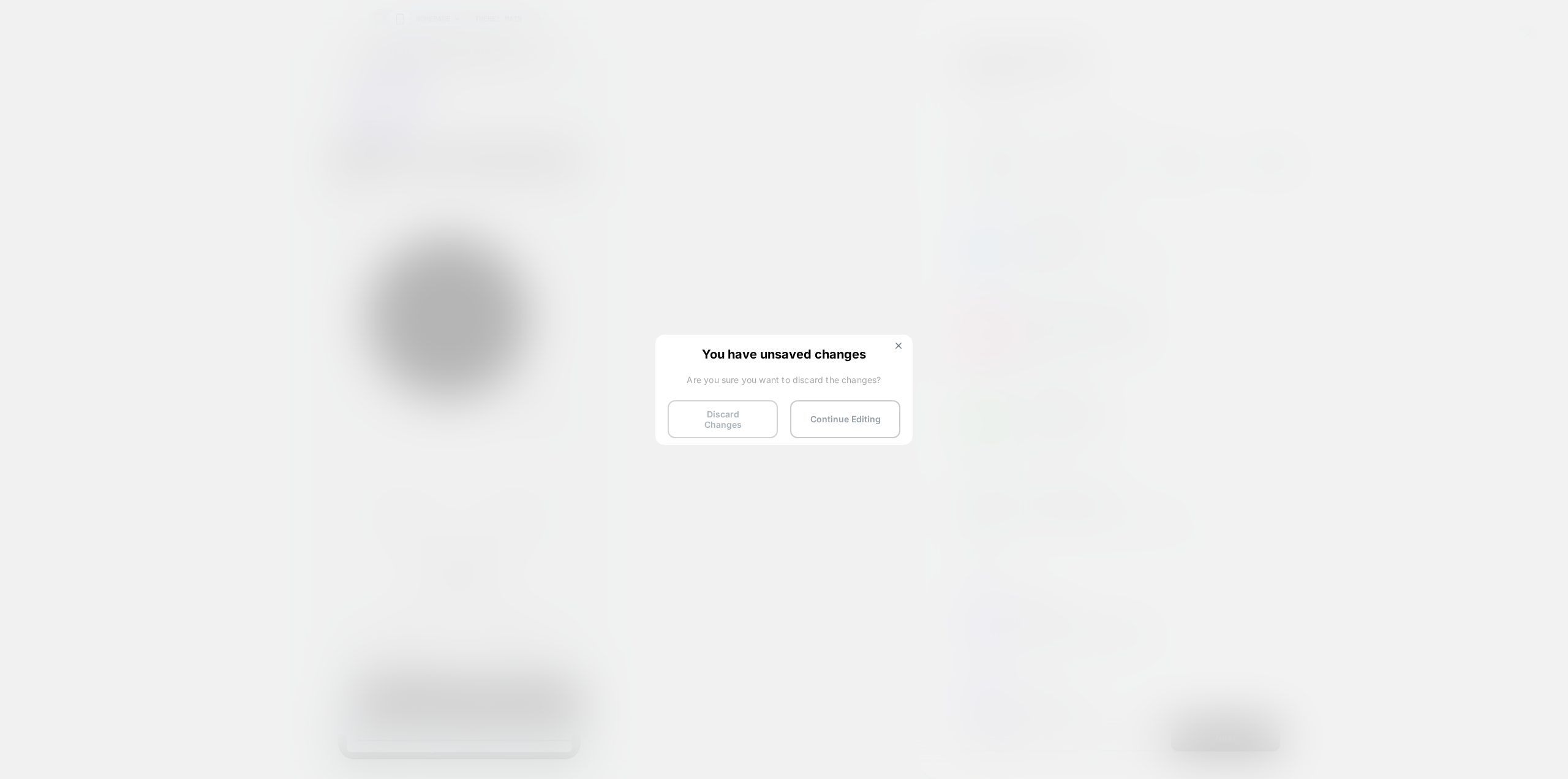
click at [725, 417] on button "Discard Changes" at bounding box center [723, 419] width 111 height 38
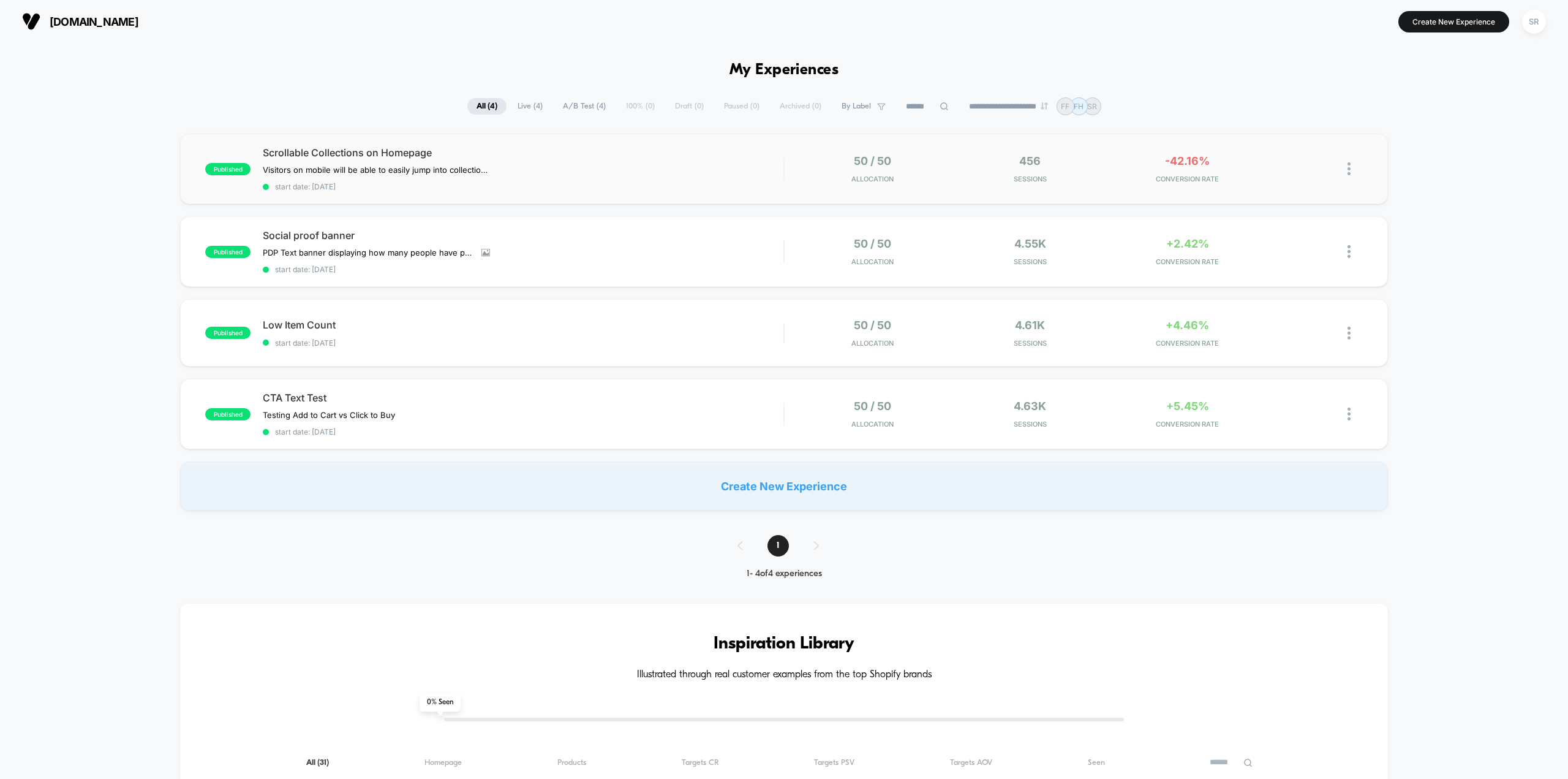
click at [1351, 171] on img at bounding box center [1349, 169] width 3 height 13
click at [1285, 161] on div "Pause" at bounding box center [1287, 155] width 111 height 28
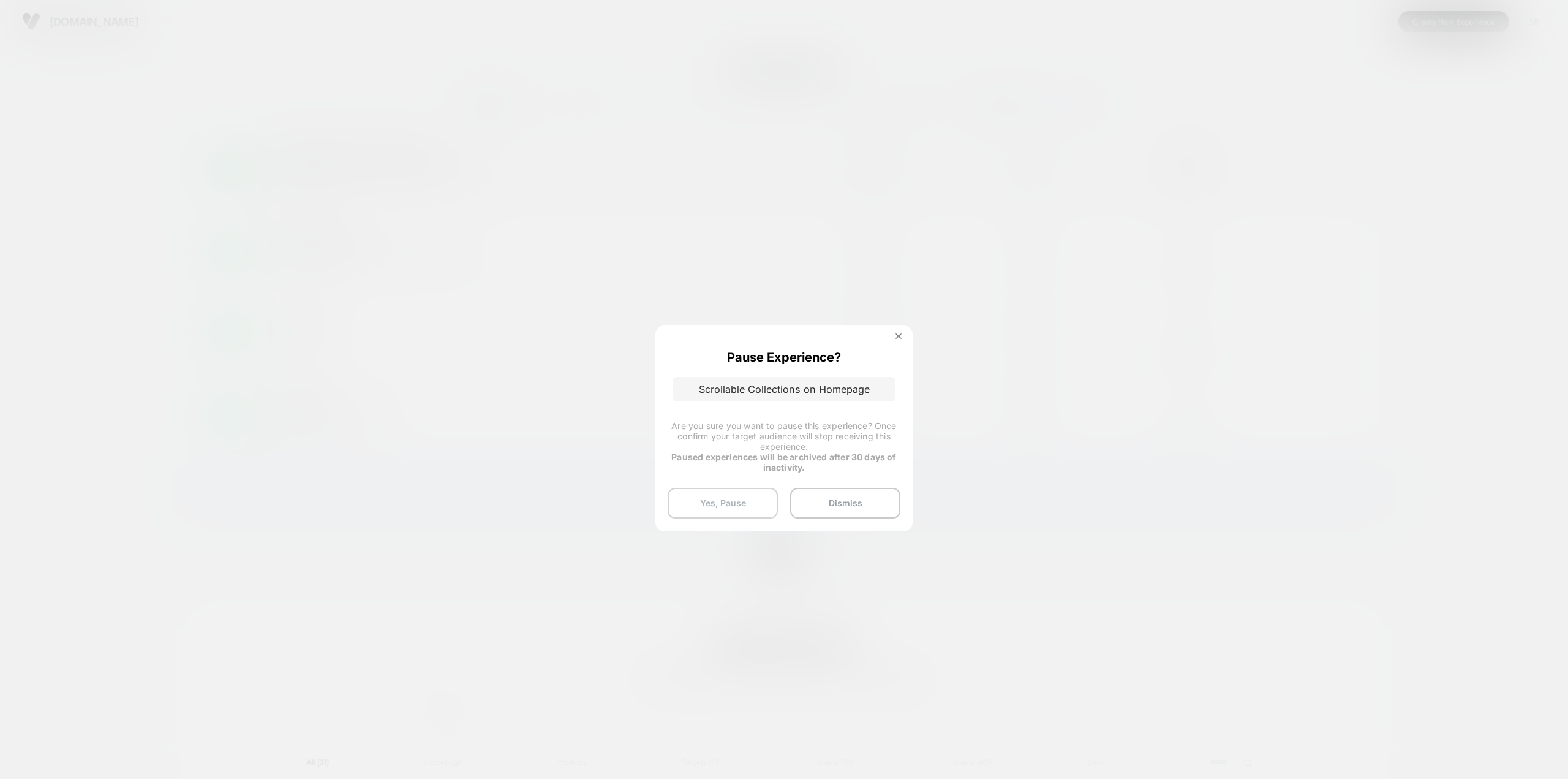
click at [728, 506] on button "Yes, Pause" at bounding box center [723, 503] width 111 height 31
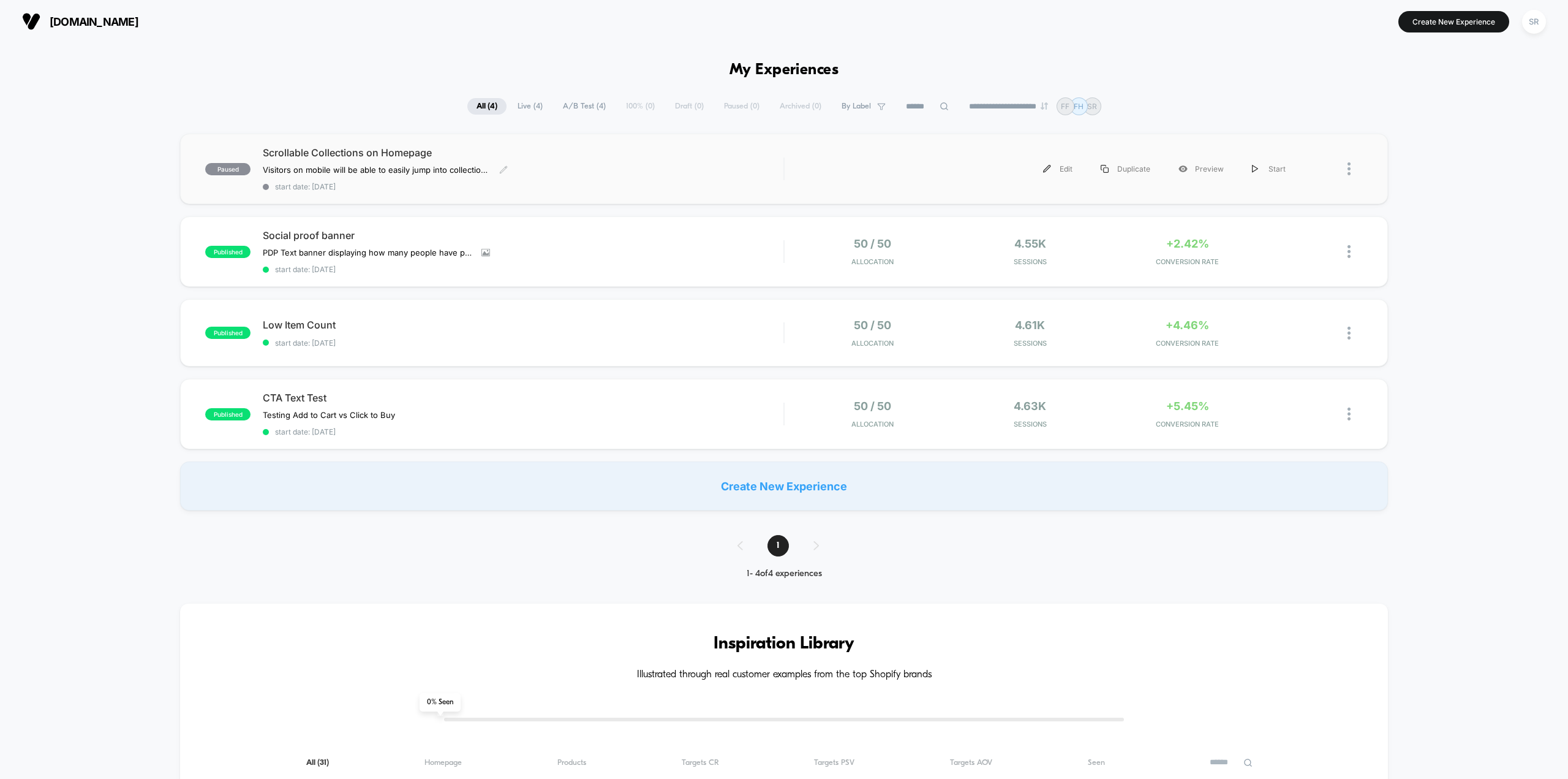
click at [356, 157] on span "Scrollable Collections on Homepage" at bounding box center [524, 153] width 521 height 12
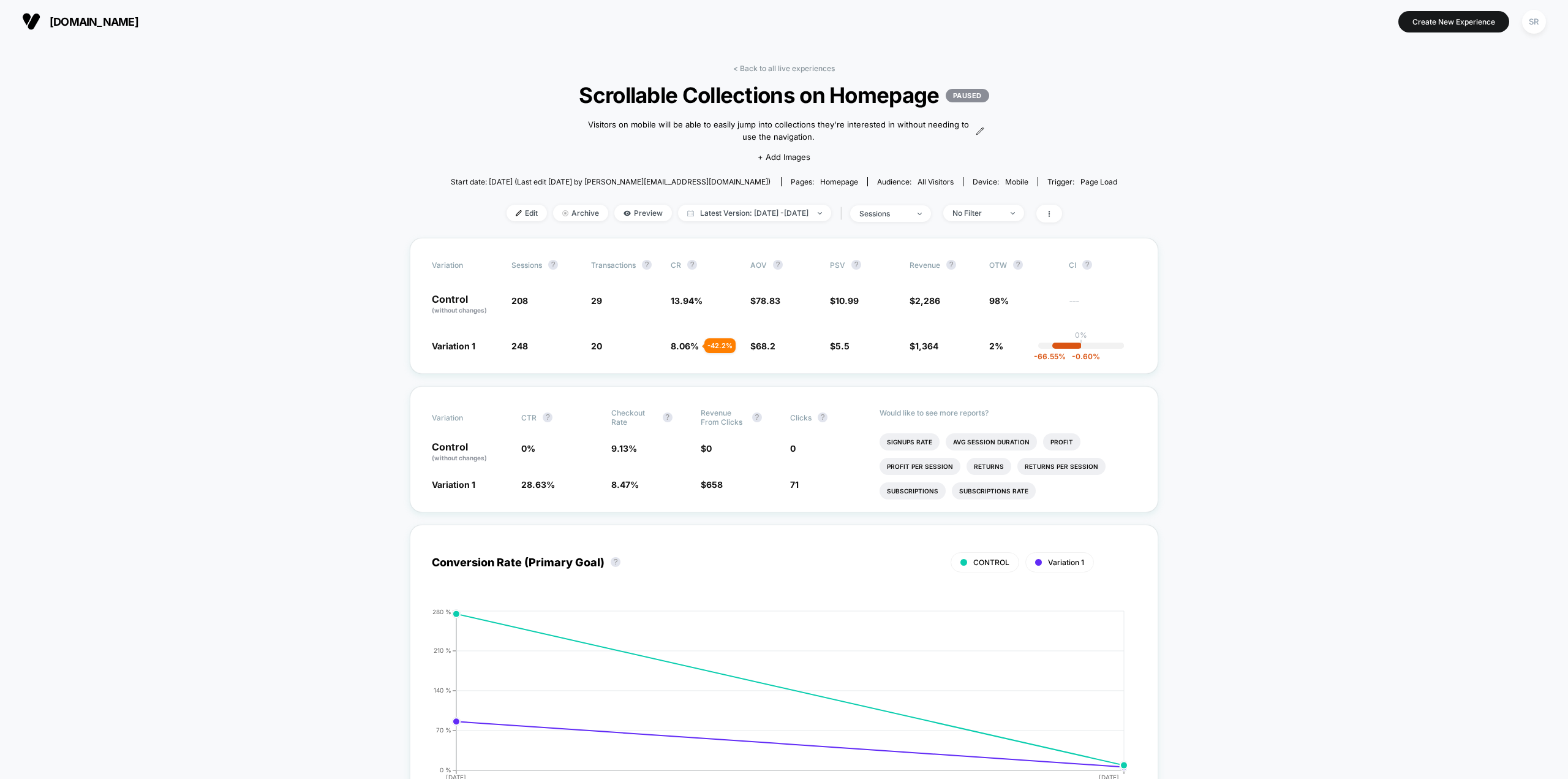
click at [103, 19] on span "[DOMAIN_NAME]" at bounding box center [94, 21] width 89 height 13
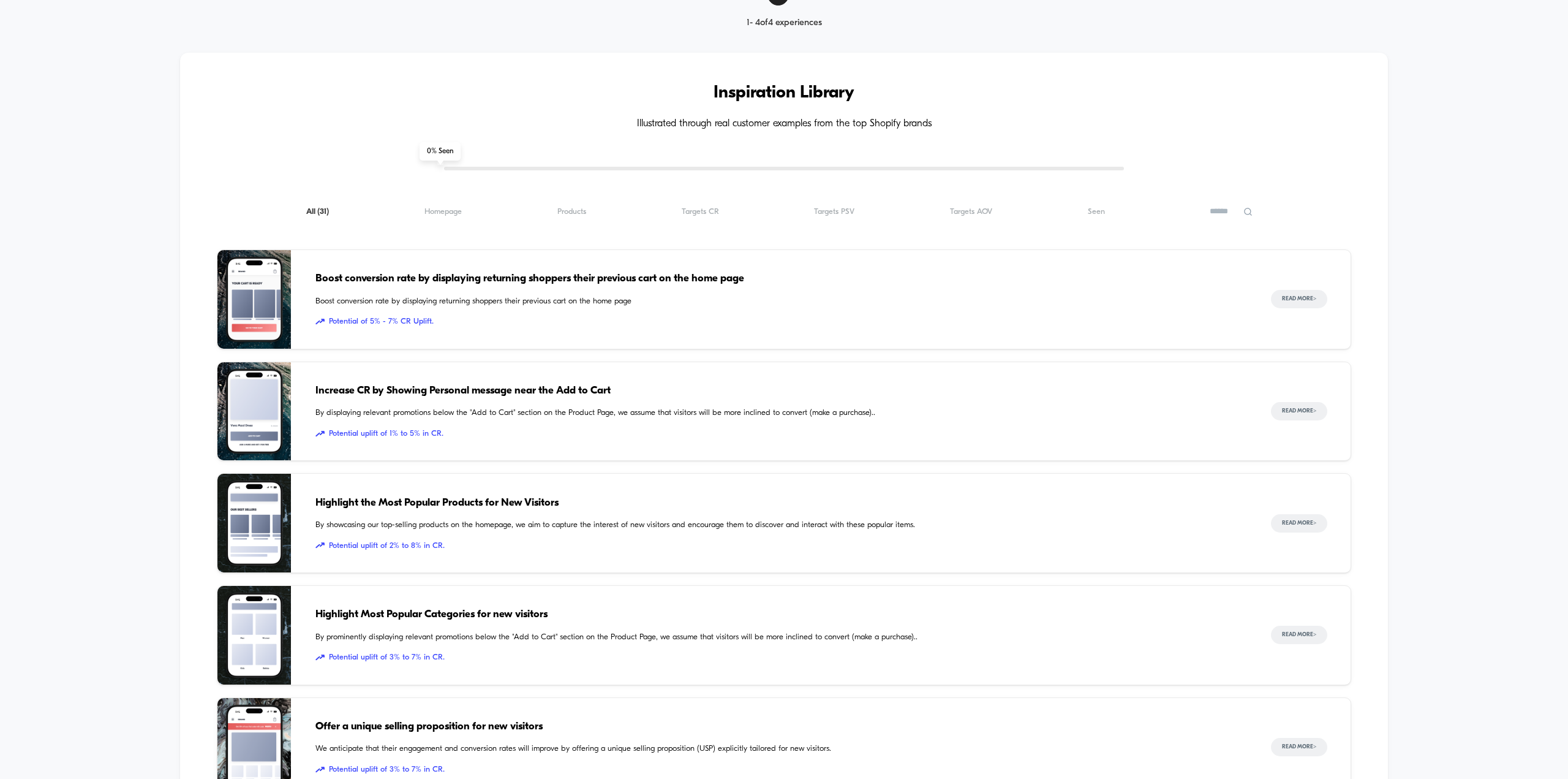
scroll to position [552, 0]
